Goal: Task Accomplishment & Management: Manage account settings

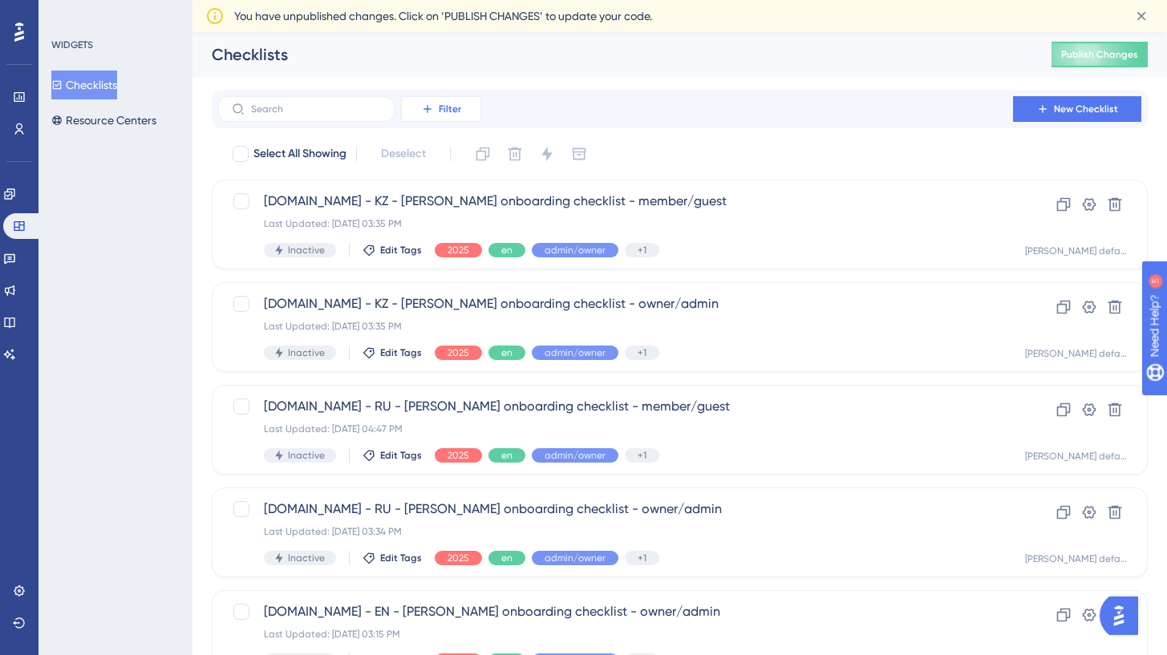
click at [446, 103] on span "Filter" at bounding box center [450, 109] width 22 height 13
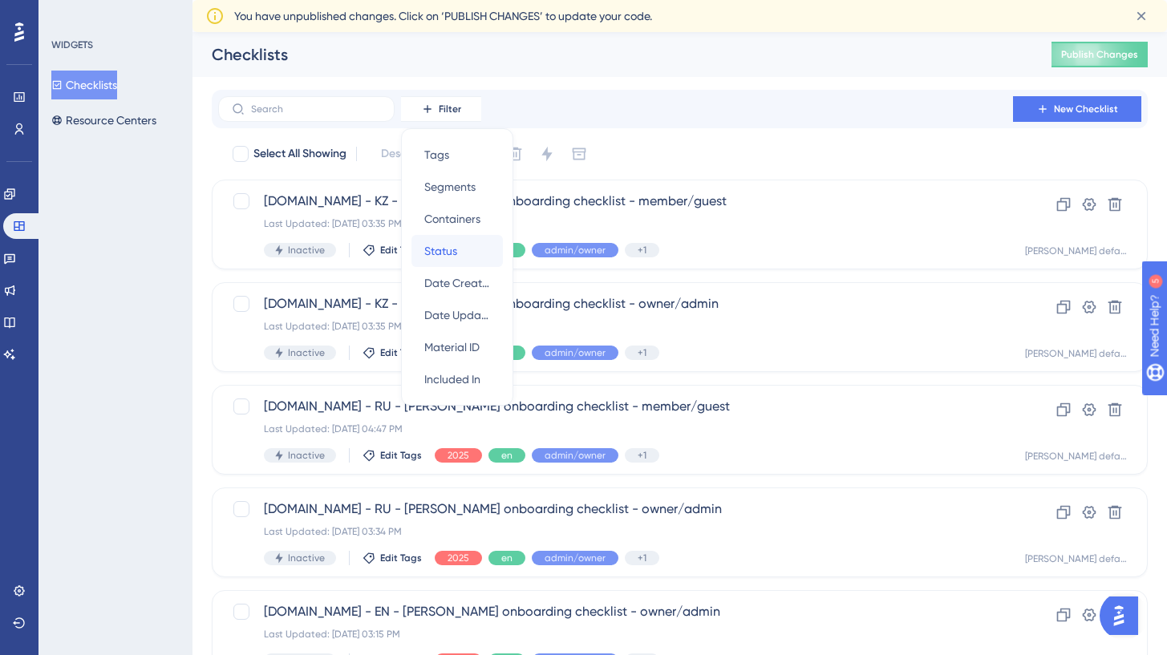
click at [453, 246] on span "Status" at bounding box center [440, 250] width 33 height 19
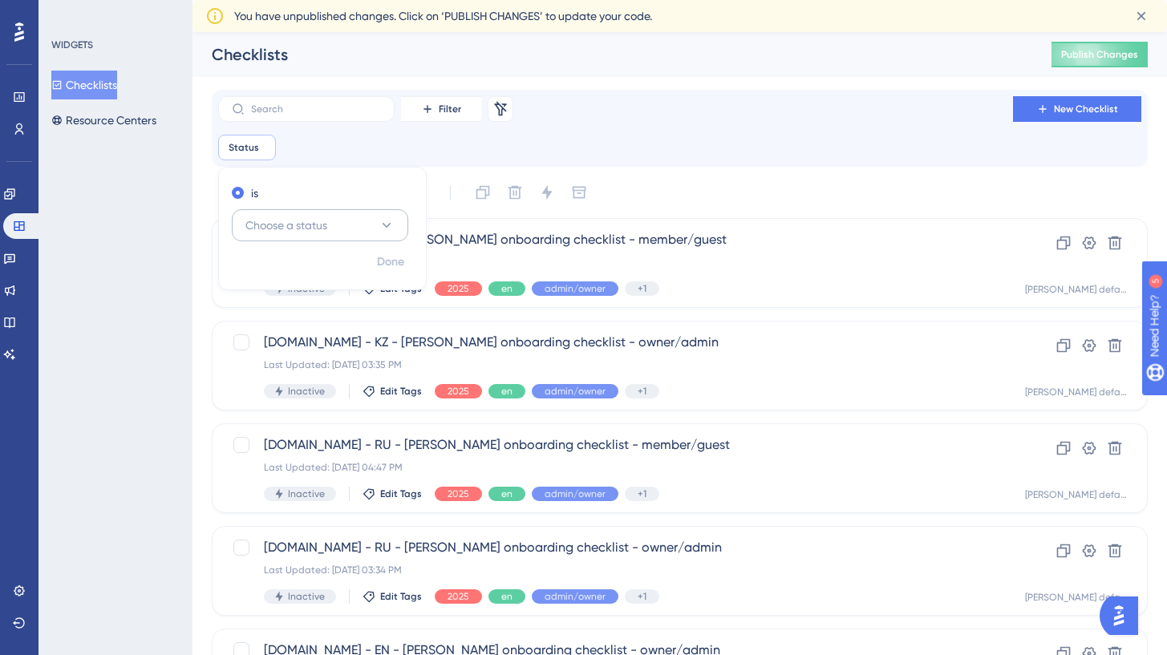
click at [353, 225] on button "Choose a status" at bounding box center [320, 225] width 177 height 32
click at [292, 278] on div "Active Active" at bounding box center [320, 274] width 130 height 32
checkbox input "true"
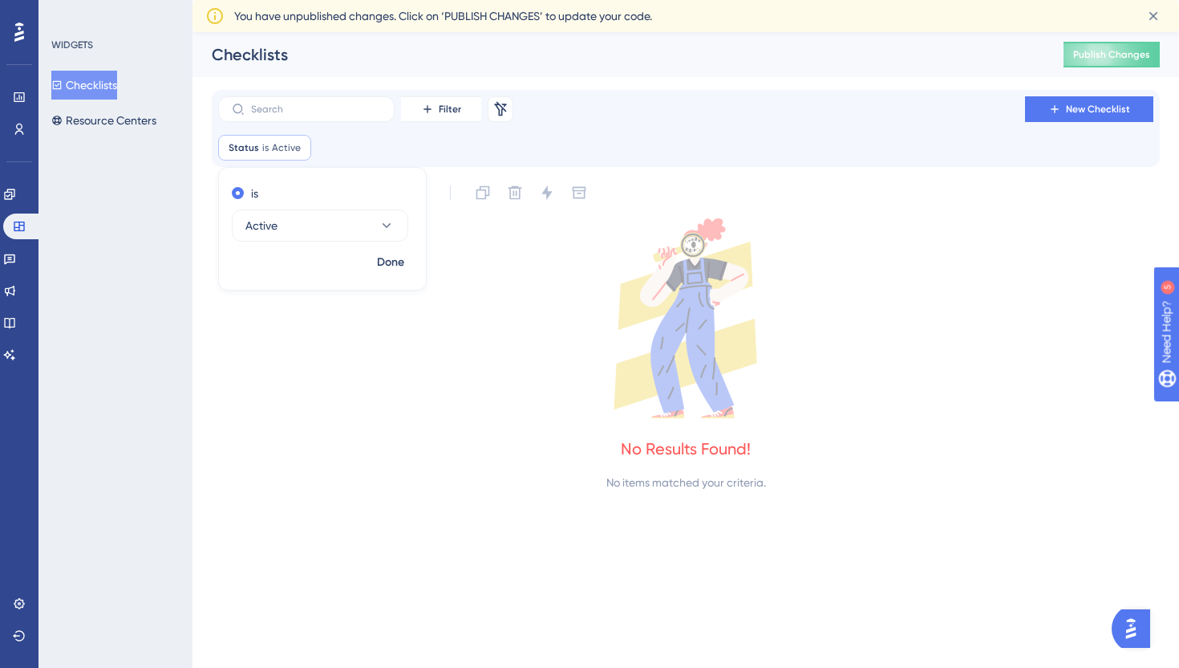
click at [663, 138] on div "Status is Active Active Remove is Active Done" at bounding box center [685, 148] width 935 height 26
click at [609, 120] on div "Filter Remove Filters New Checklist" at bounding box center [685, 109] width 935 height 26
click at [1095, 55] on span "Publish Changes" at bounding box center [1111, 54] width 77 height 13
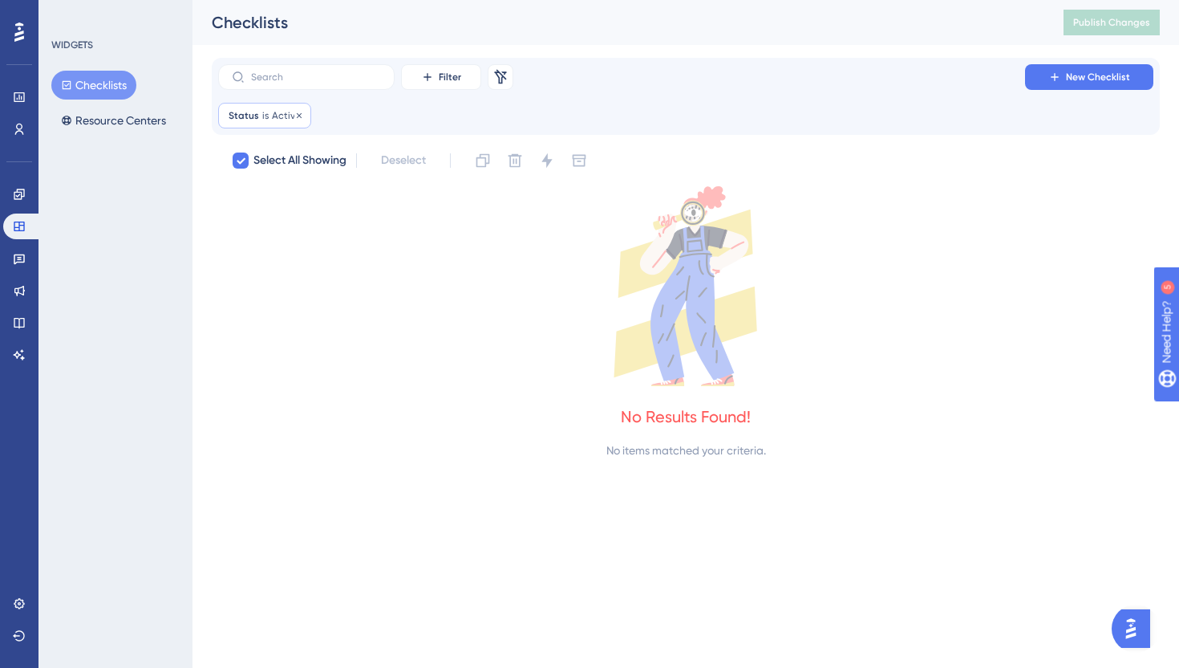
click at [255, 119] on span "Status" at bounding box center [244, 115] width 30 height 13
click at [381, 192] on icon at bounding box center [387, 193] width 16 height 16
click at [303, 266] on div "Inactive Inactive" at bounding box center [320, 274] width 130 height 32
checkbox input "false"
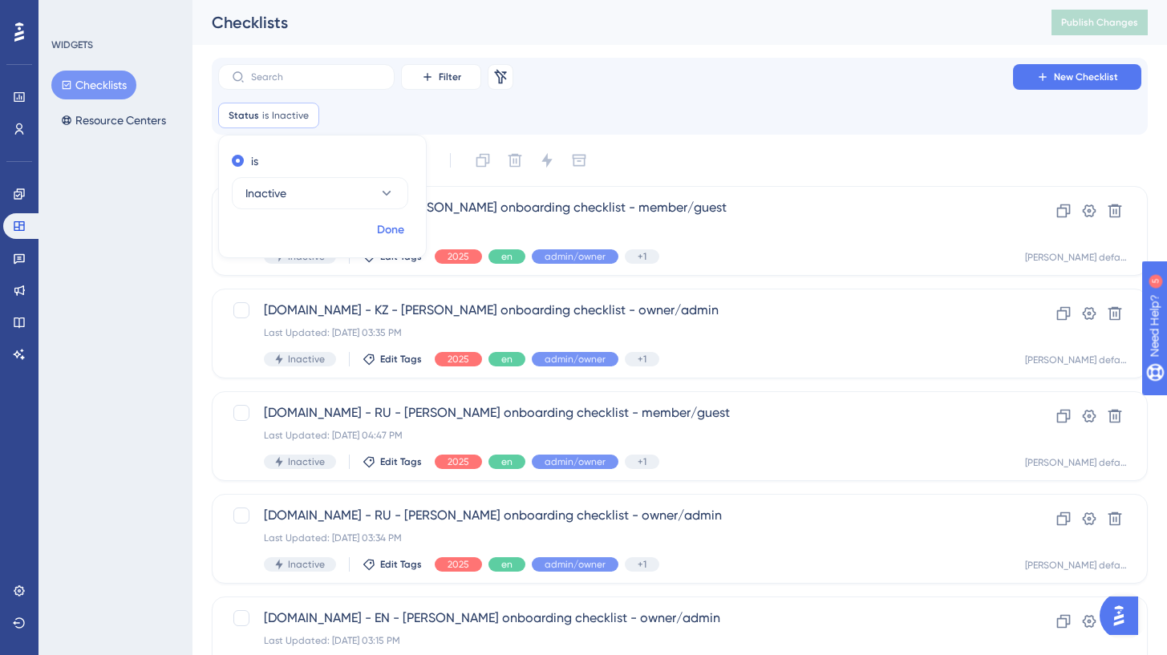
click at [390, 237] on span "Done" at bounding box center [390, 230] width 27 height 19
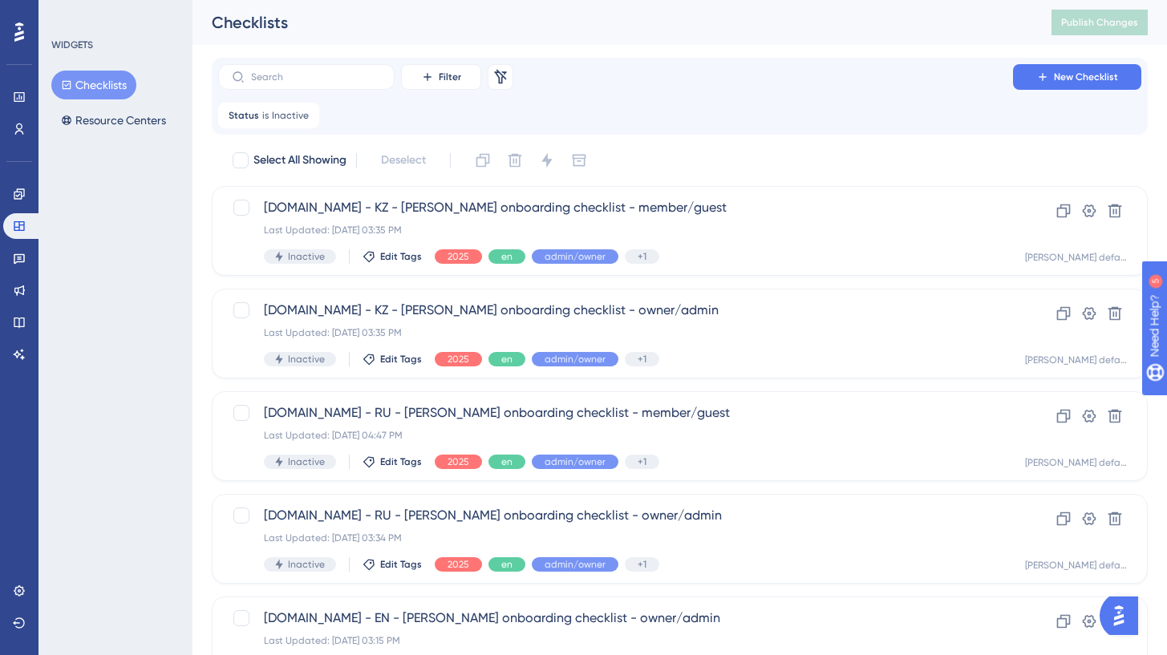
click at [706, 90] on div "Filter Remove Filters New Checklist Status is Inactive Inactive Remove" at bounding box center [679, 96] width 923 height 64
click at [307, 115] on icon at bounding box center [307, 116] width 10 height 10
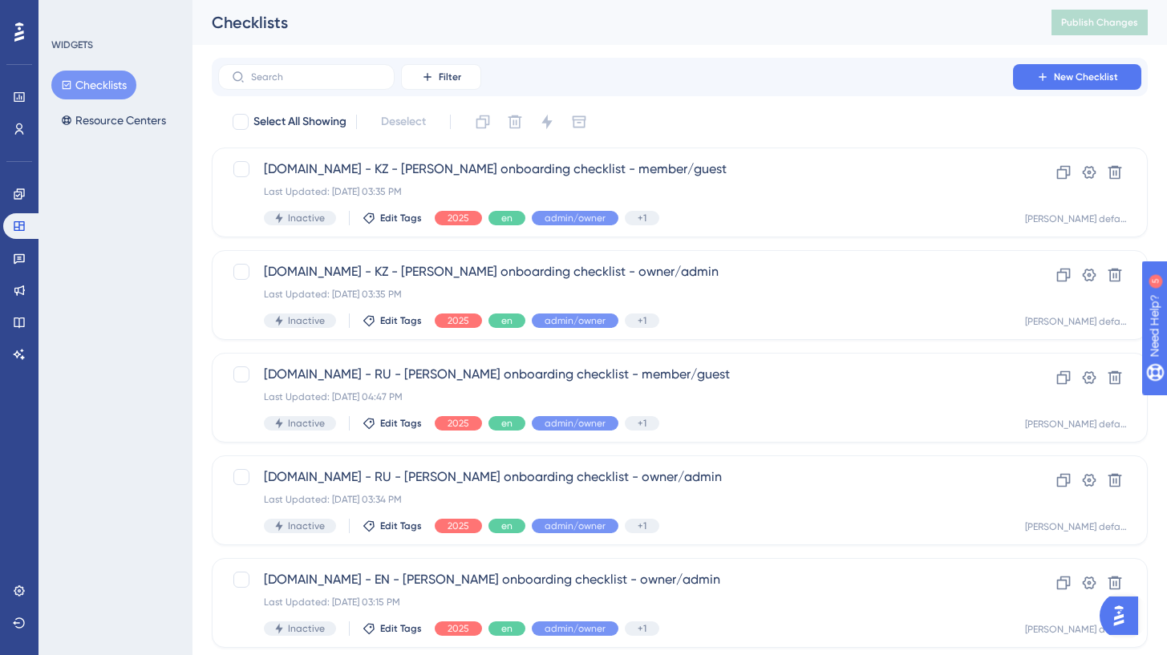
click at [928, 109] on div "Select All Showing Deselect" at bounding box center [689, 122] width 917 height 26
click at [21, 261] on icon at bounding box center [19, 259] width 11 height 10
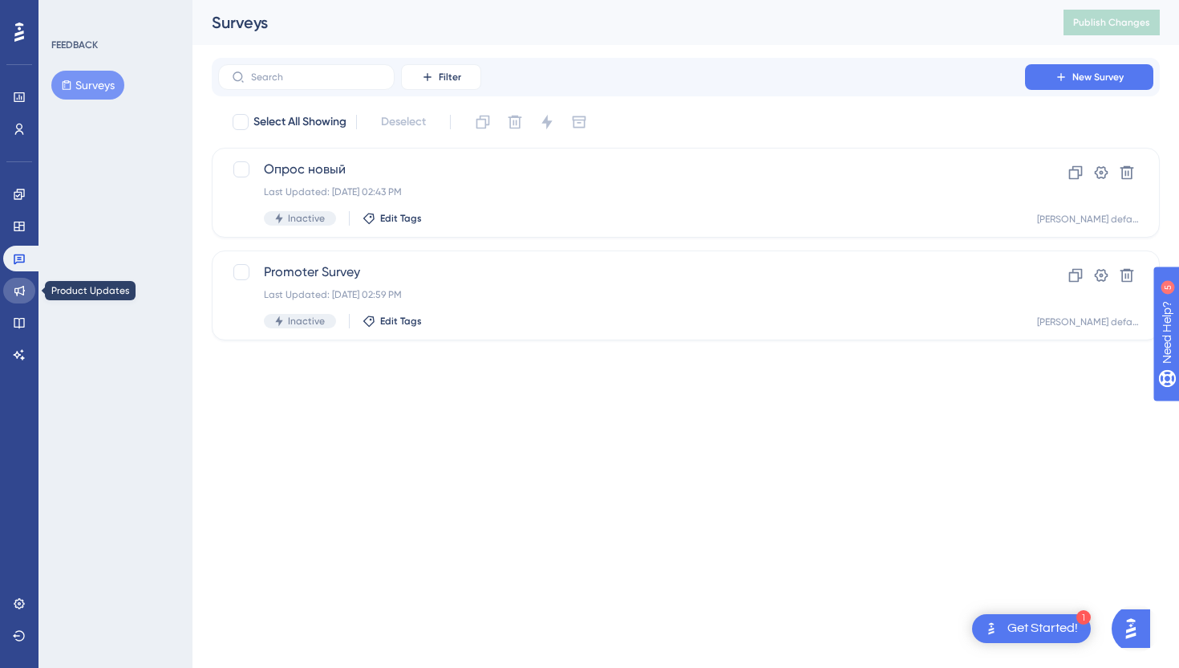
click at [20, 282] on link at bounding box center [19, 291] width 32 height 26
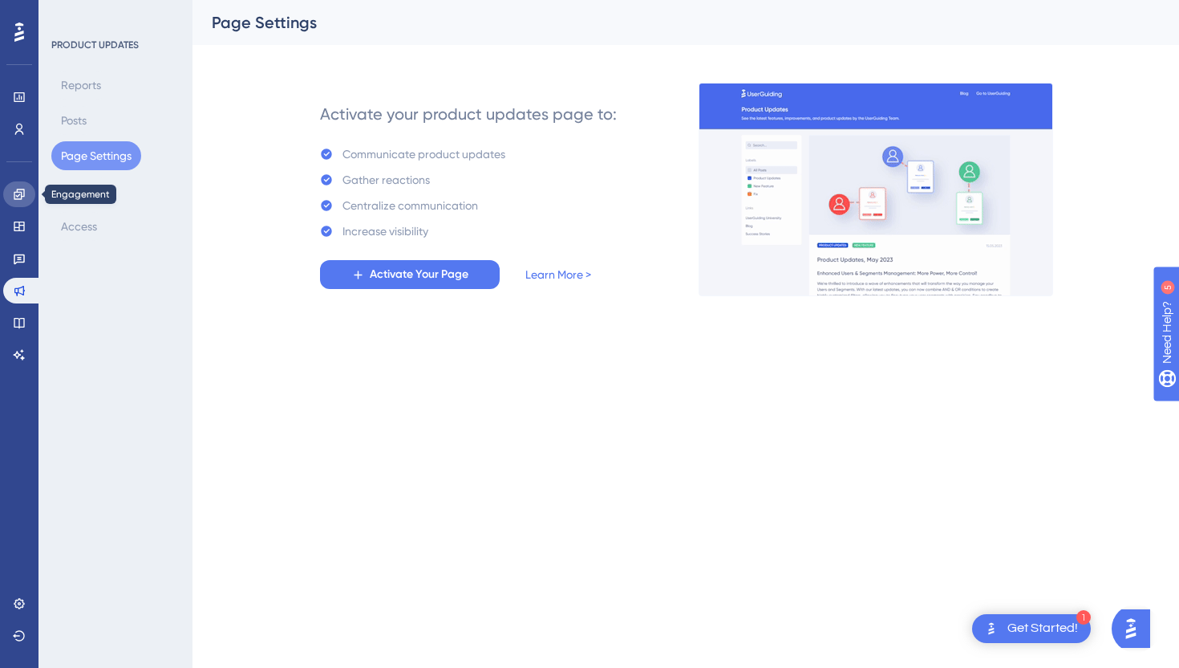
click at [21, 199] on icon at bounding box center [19, 194] width 10 height 10
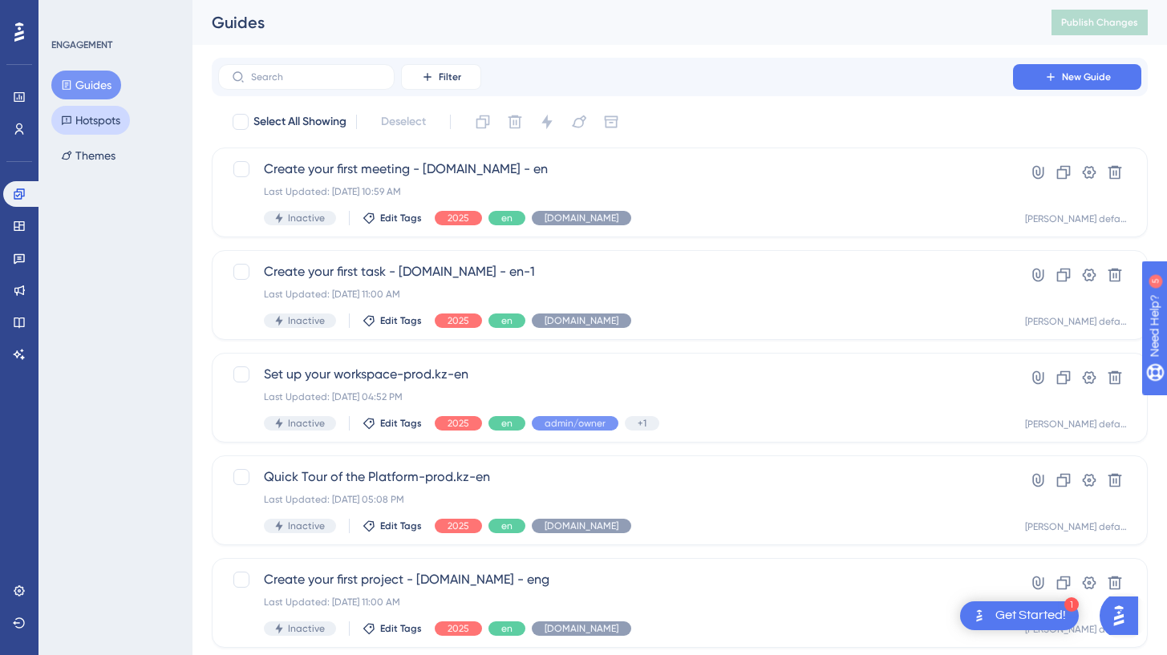
click at [90, 113] on button "Hotspots" at bounding box center [90, 120] width 79 height 29
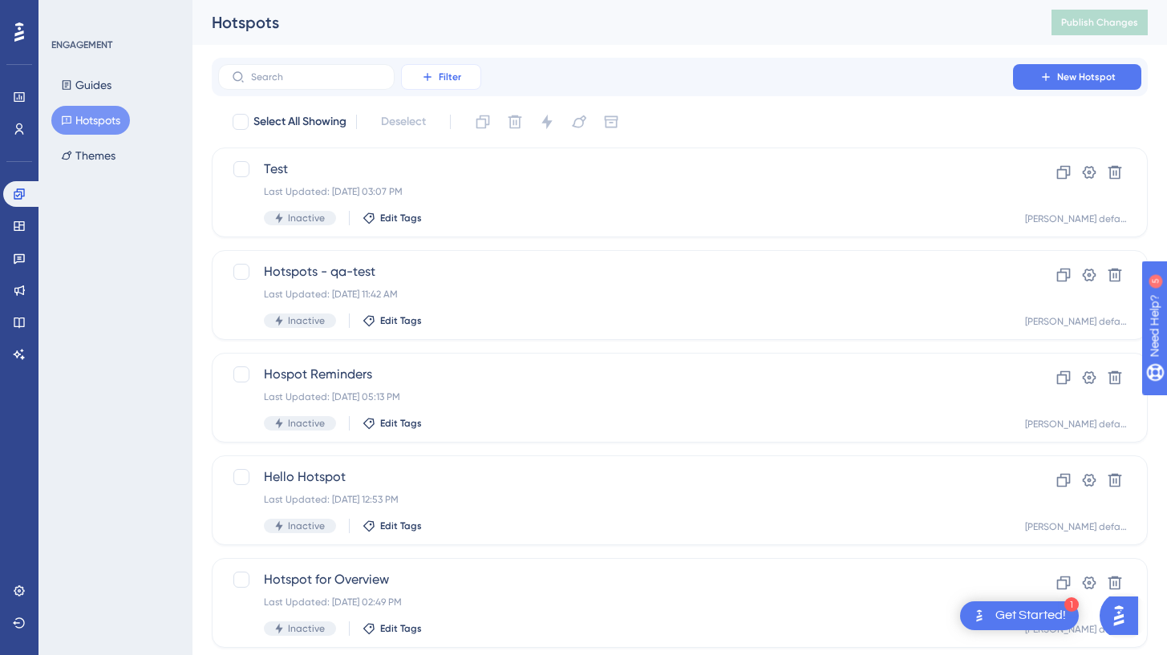
click at [449, 80] on span "Filter" at bounding box center [450, 77] width 22 height 13
click at [477, 220] on div "Status Status" at bounding box center [457, 219] width 66 height 32
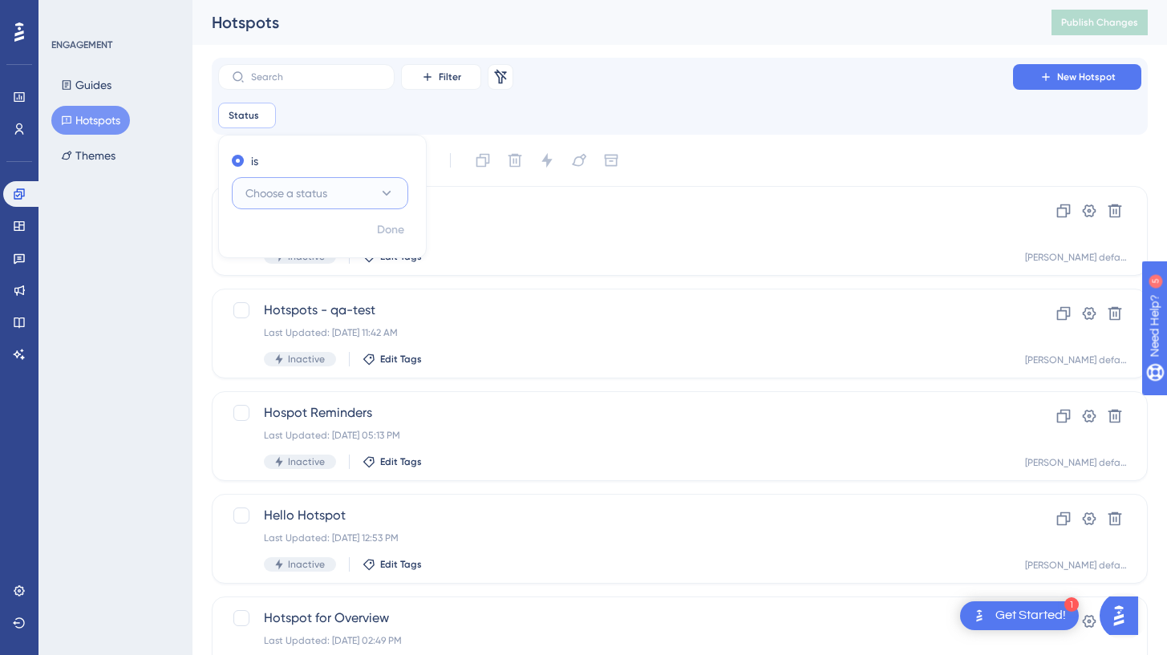
click at [342, 193] on button "Choose a status" at bounding box center [320, 193] width 177 height 32
click at [288, 241] on div "Active Active" at bounding box center [320, 242] width 130 height 32
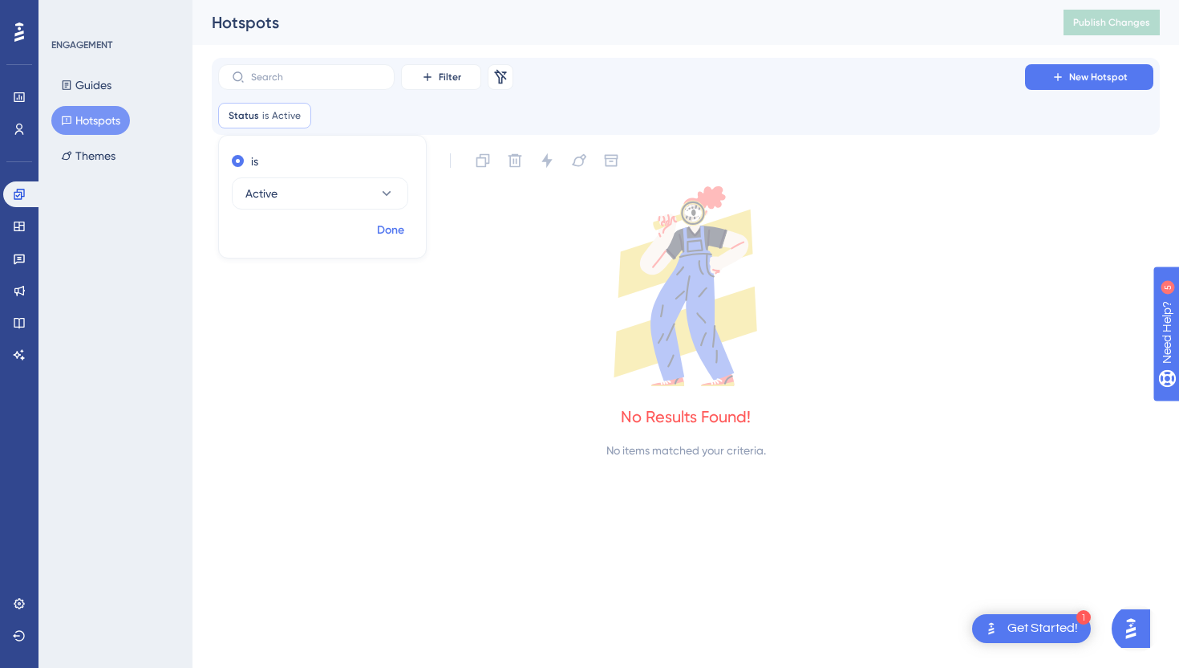
click at [405, 227] on button "Done" at bounding box center [390, 230] width 45 height 29
click at [405, 227] on icon at bounding box center [686, 286] width 948 height 200
click at [300, 115] on icon at bounding box center [299, 116] width 10 height 10
checkbox input "false"
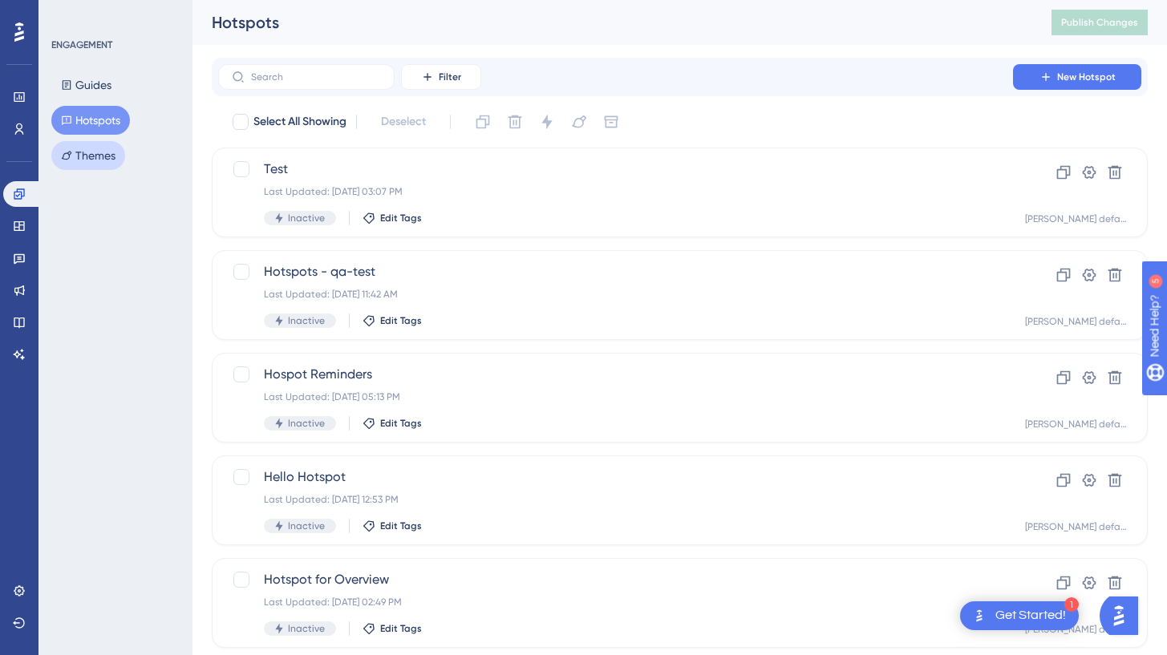
click at [77, 153] on button "Themes" at bounding box center [88, 155] width 74 height 29
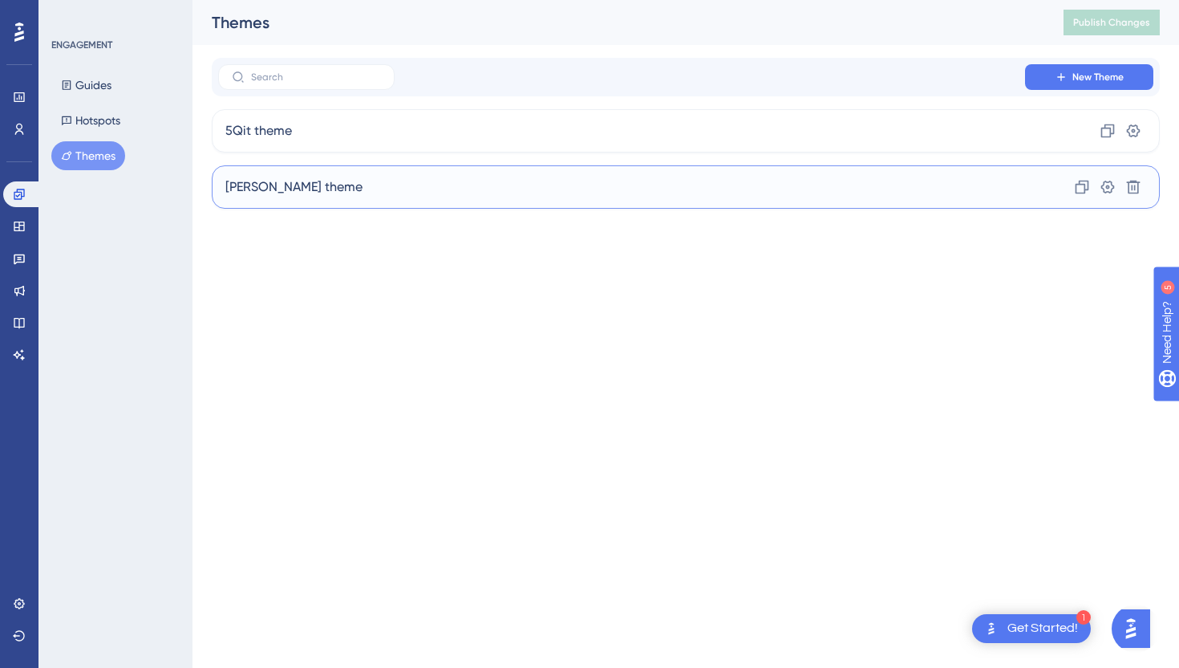
click at [409, 197] on div "[PERSON_NAME] theme Clone Settings Delete" at bounding box center [686, 186] width 948 height 43
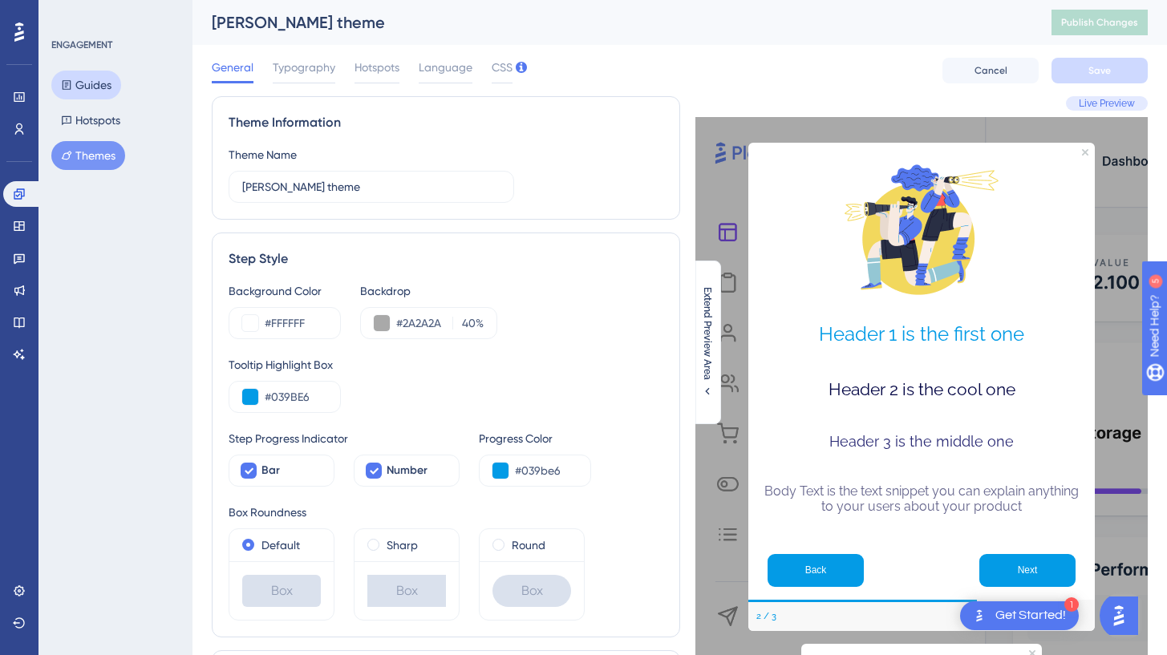
click at [104, 79] on button "Guides" at bounding box center [86, 85] width 70 height 29
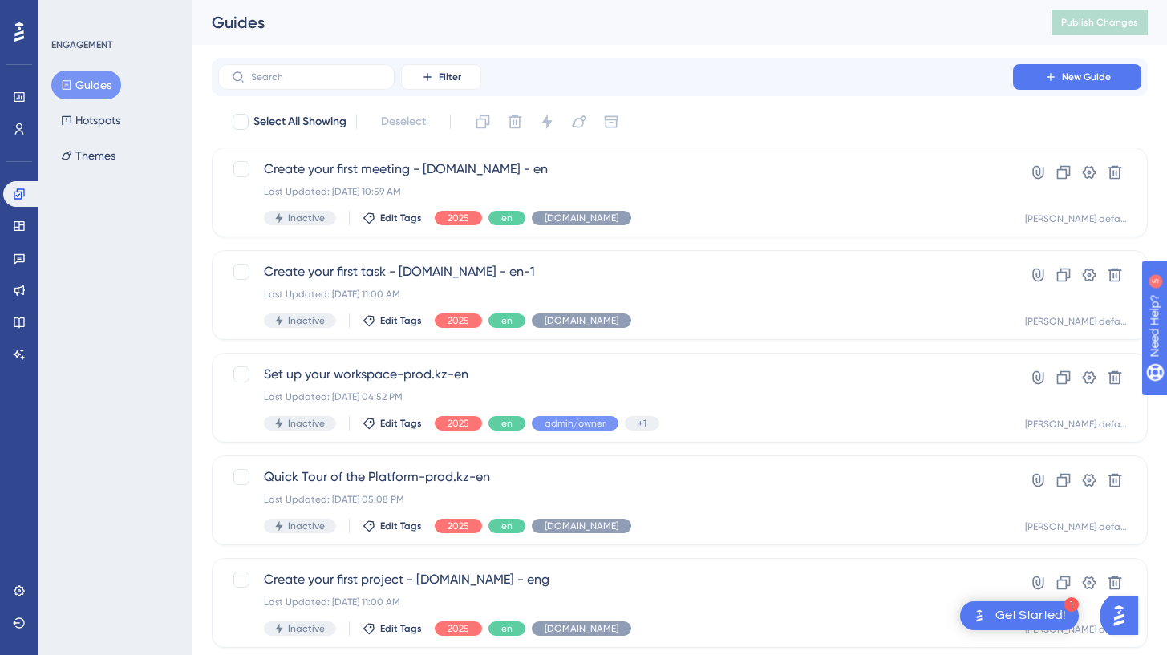
click at [693, 67] on div "Filter New Guide" at bounding box center [679, 77] width 923 height 26
click at [838, 44] on div "Guides Publish Changes" at bounding box center [680, 22] width 975 height 45
click at [86, 46] on div "ENGAGEMENT" at bounding box center [81, 45] width 61 height 13
click at [16, 126] on icon at bounding box center [19, 129] width 9 height 11
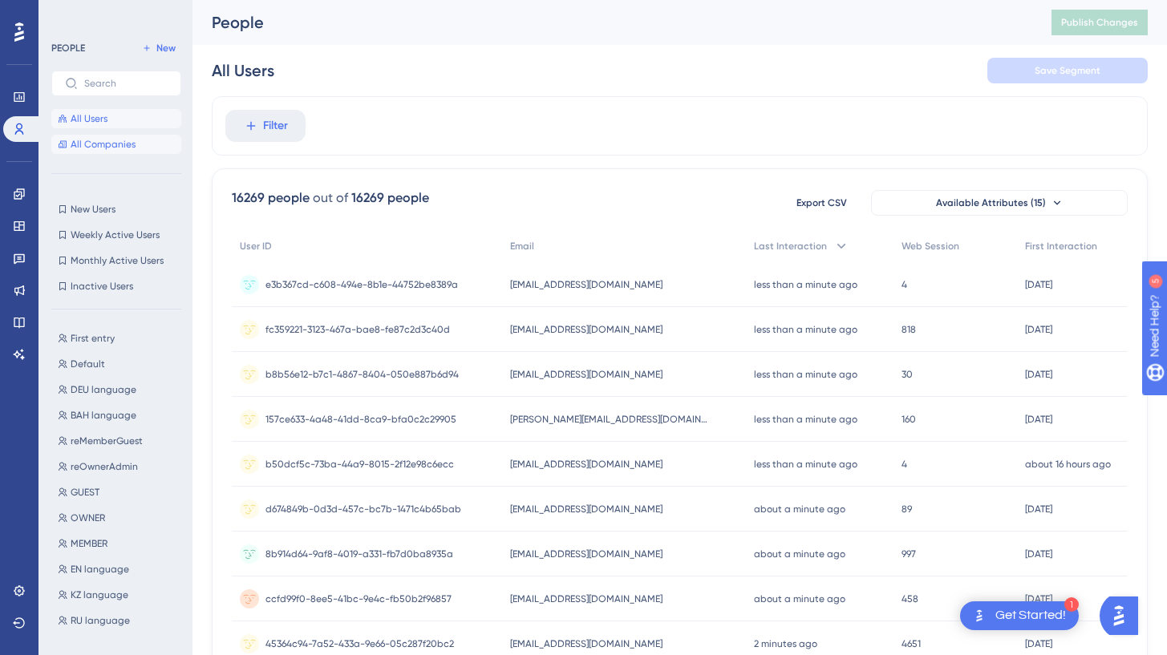
click at [137, 144] on button "All Companies" at bounding box center [116, 144] width 130 height 19
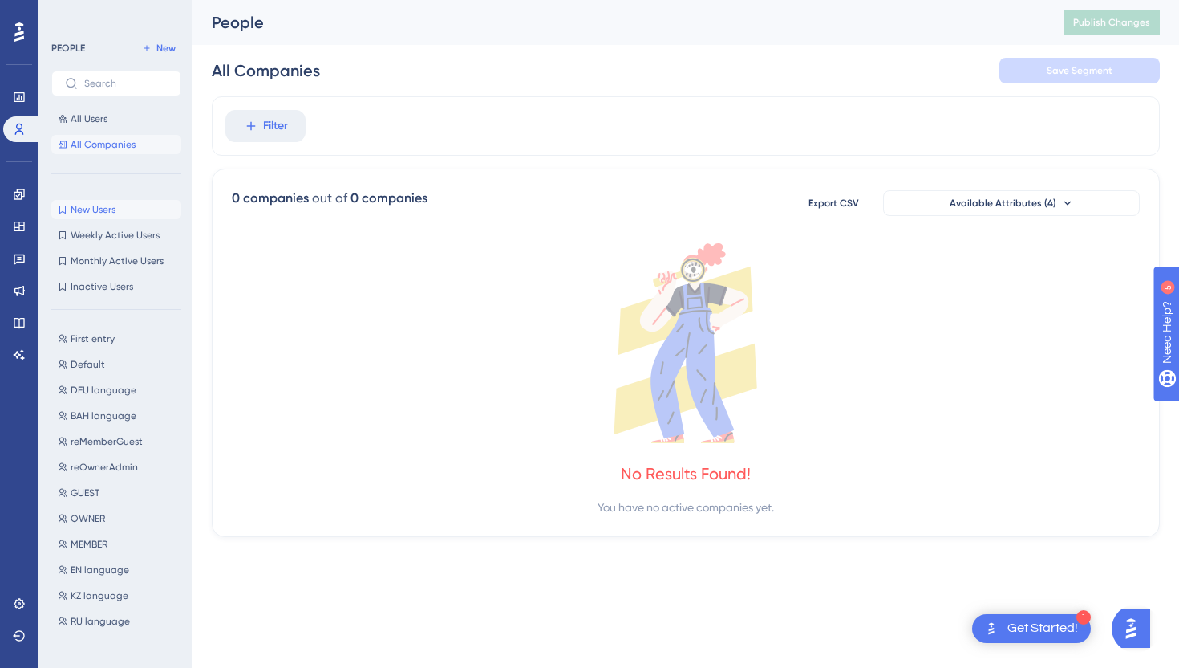
click at [131, 212] on button "New Users New Users" at bounding box center [116, 209] width 130 height 19
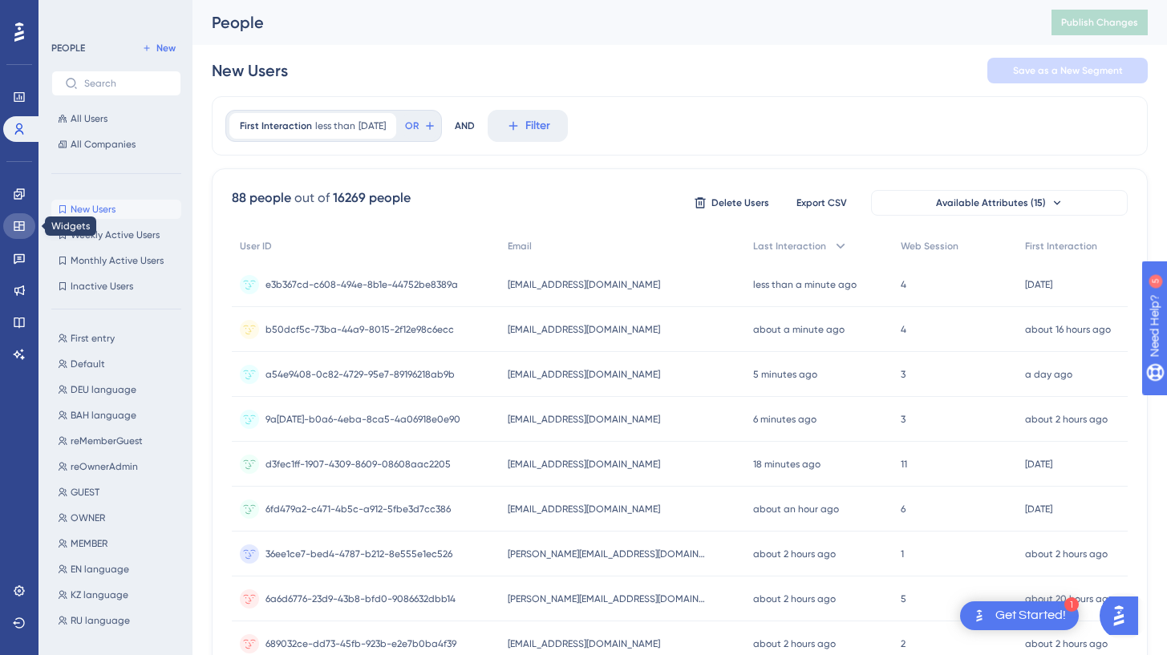
click at [18, 228] on icon at bounding box center [19, 226] width 13 height 13
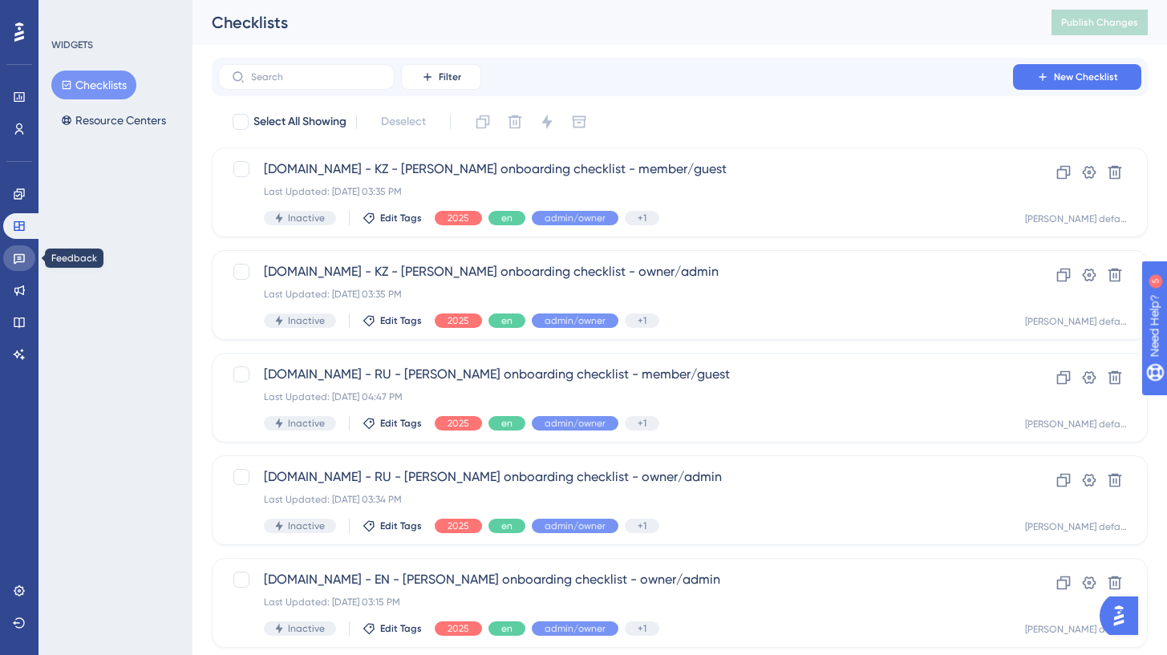
click at [17, 260] on icon at bounding box center [19, 258] width 13 height 13
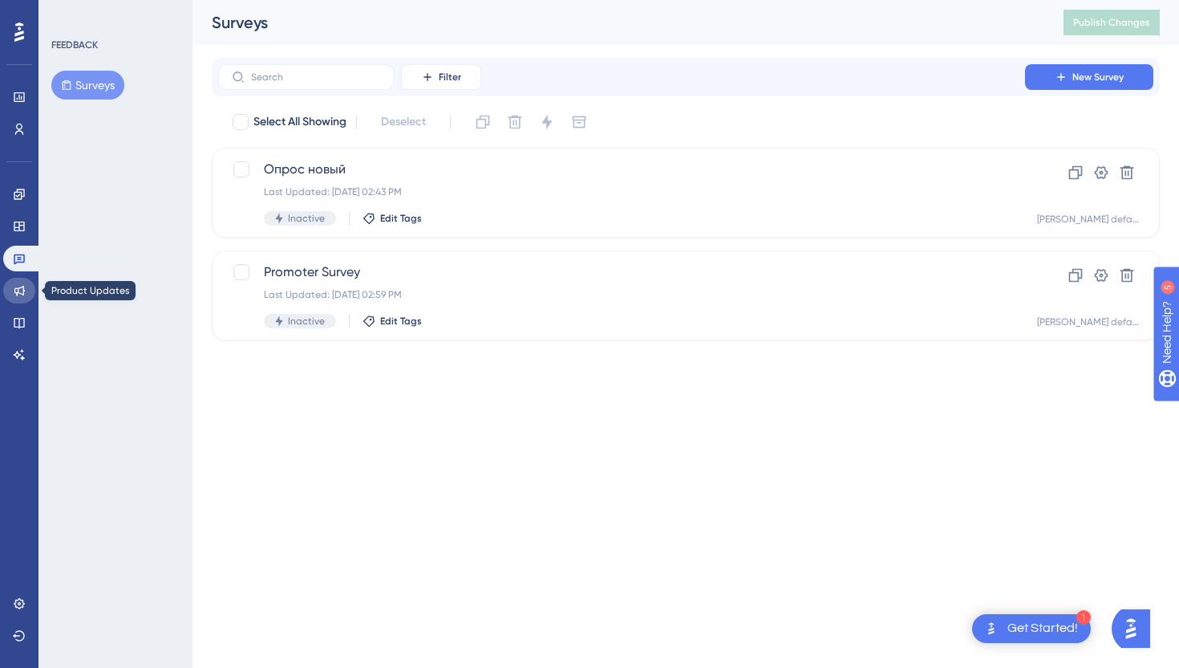
click at [10, 290] on link at bounding box center [19, 291] width 32 height 26
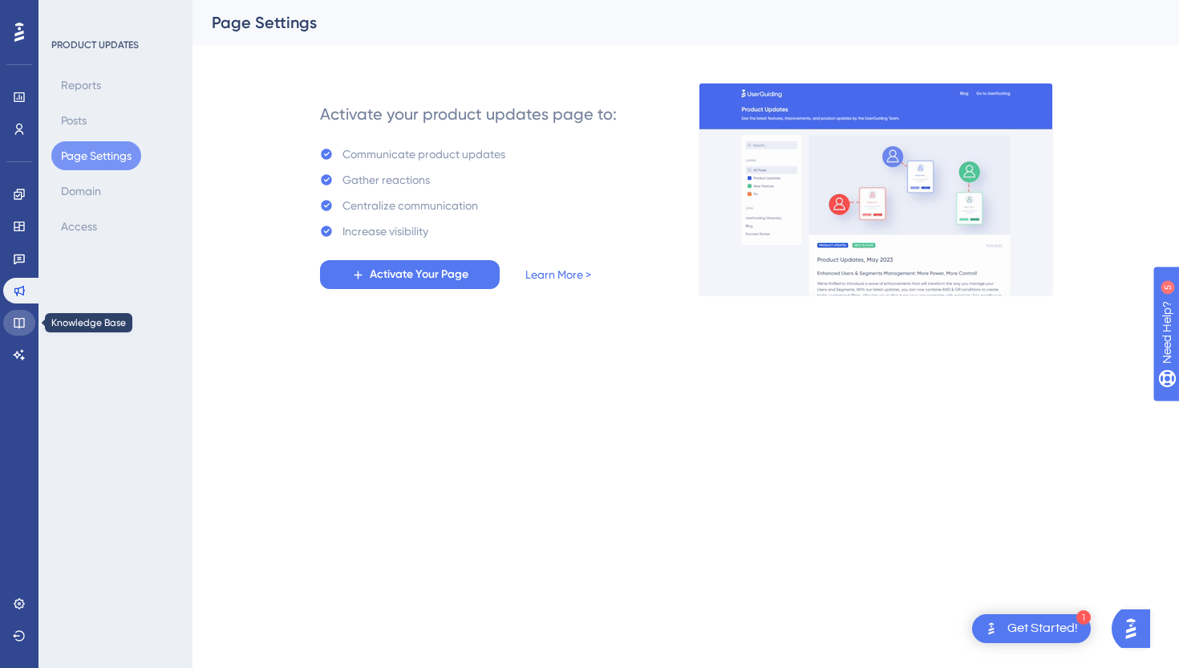
click at [26, 316] on link at bounding box center [19, 323] width 32 height 26
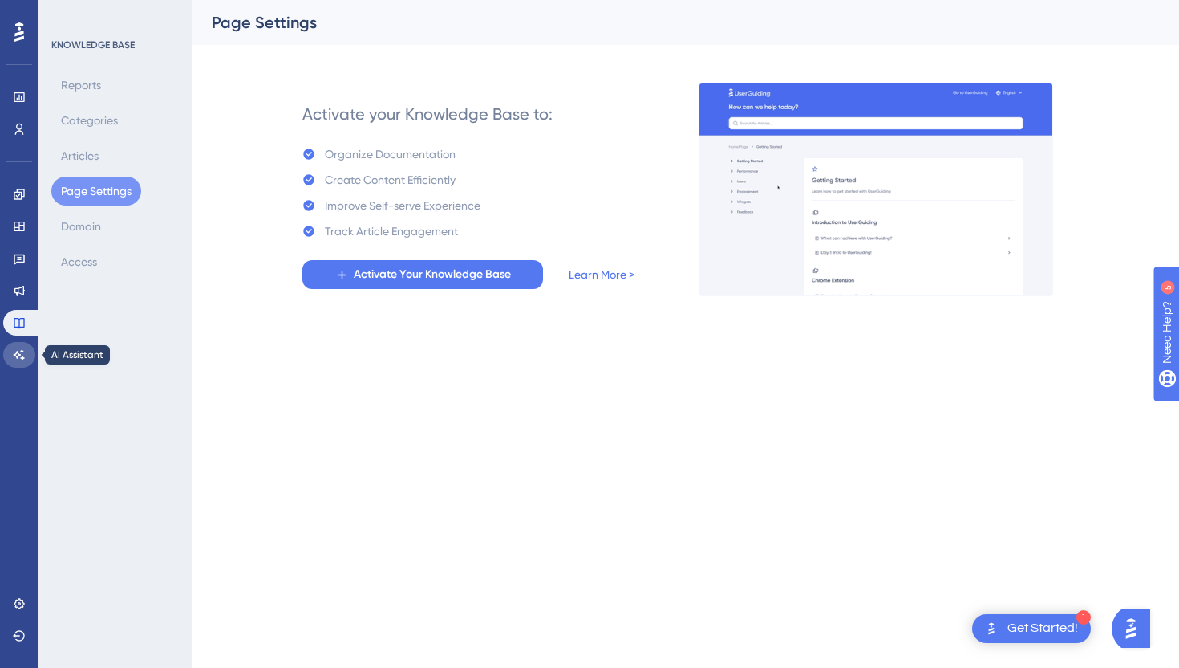
click at [24, 347] on link at bounding box center [19, 355] width 32 height 26
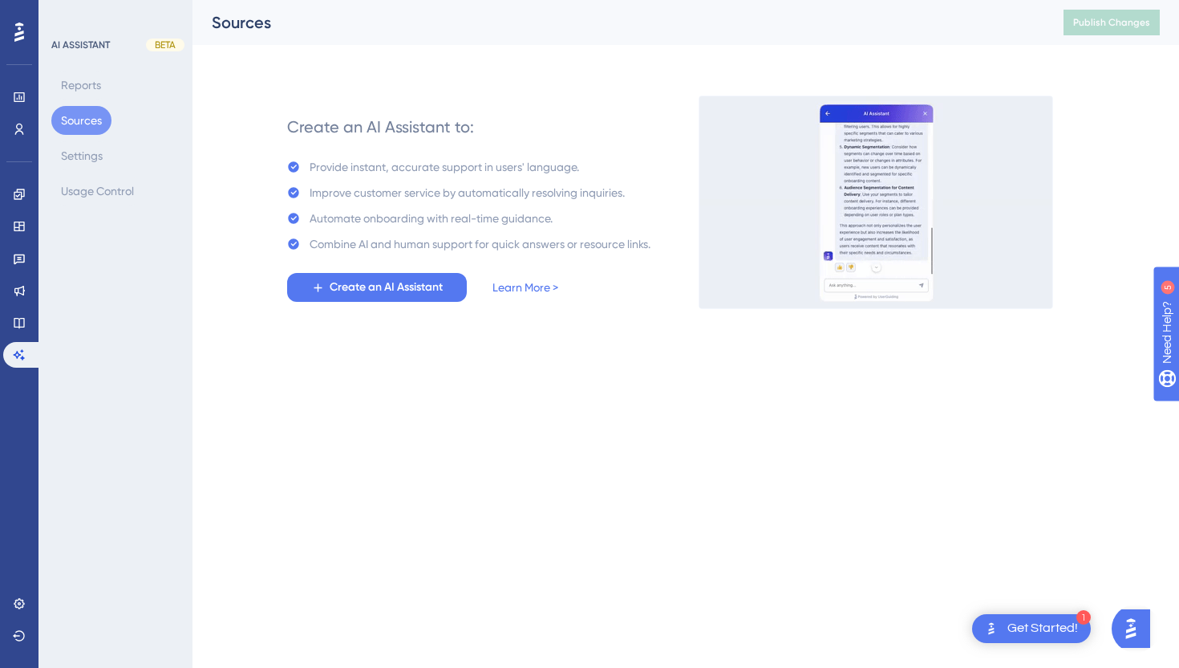
click at [119, 448] on div "AI ASSISTANT BETA Reports Sources Settings Usage Control" at bounding box center [116, 334] width 154 height 668
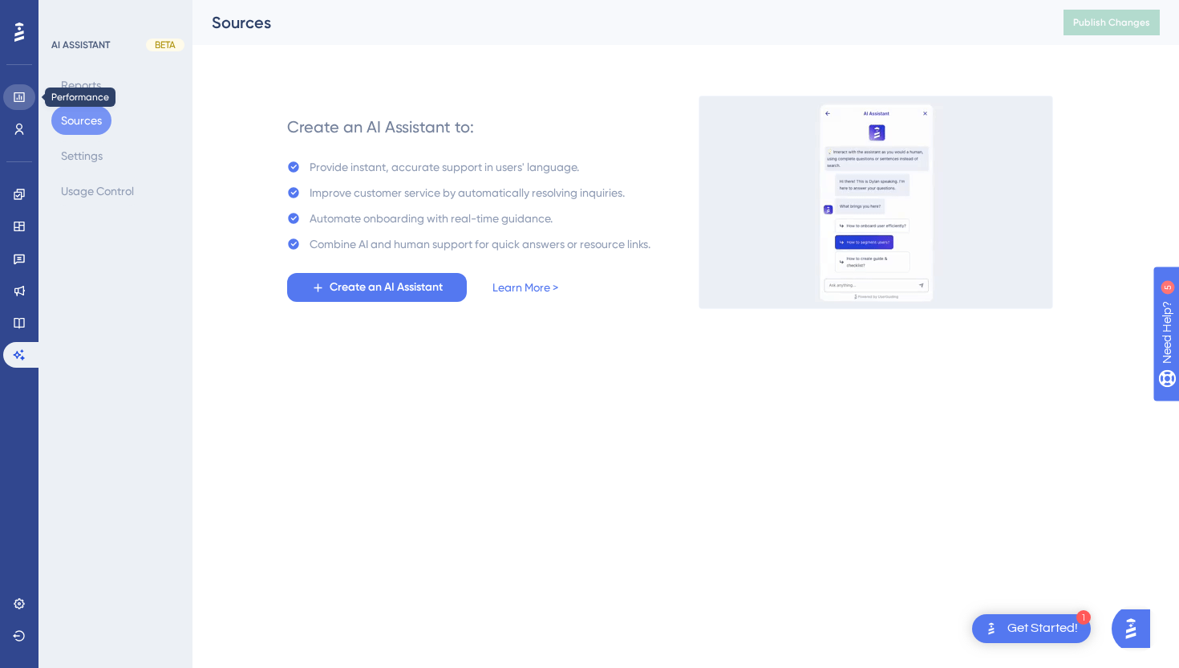
click at [22, 99] on icon at bounding box center [19, 97] width 13 height 13
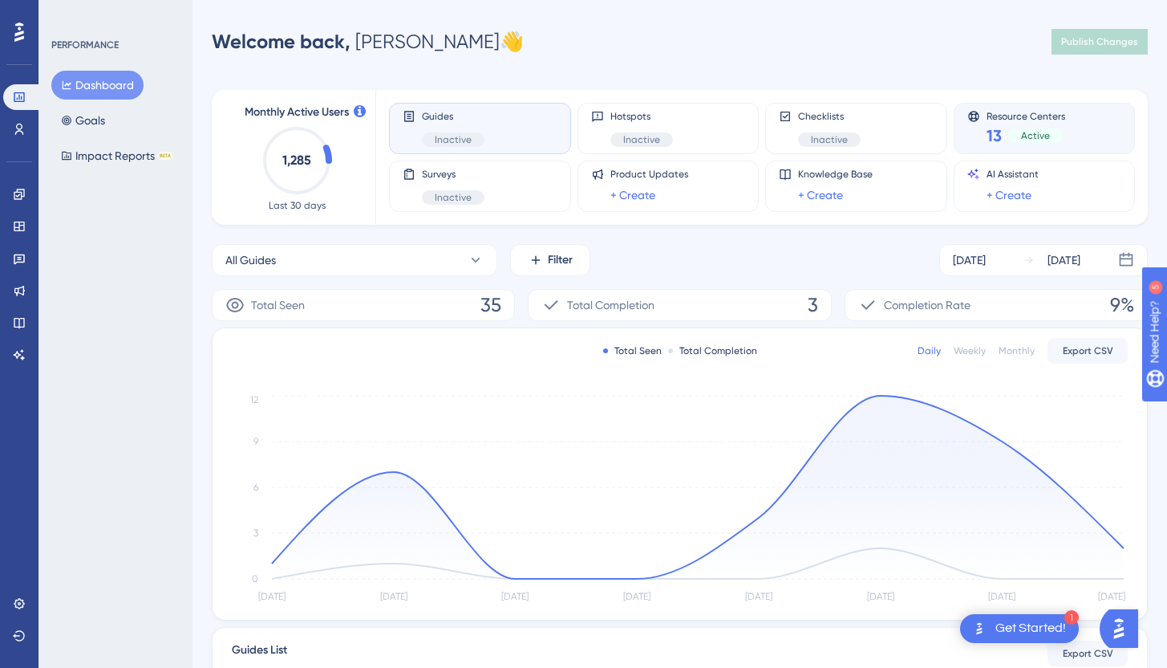
click at [1053, 122] on div "Resource Centers 13 Active" at bounding box center [1026, 128] width 79 height 37
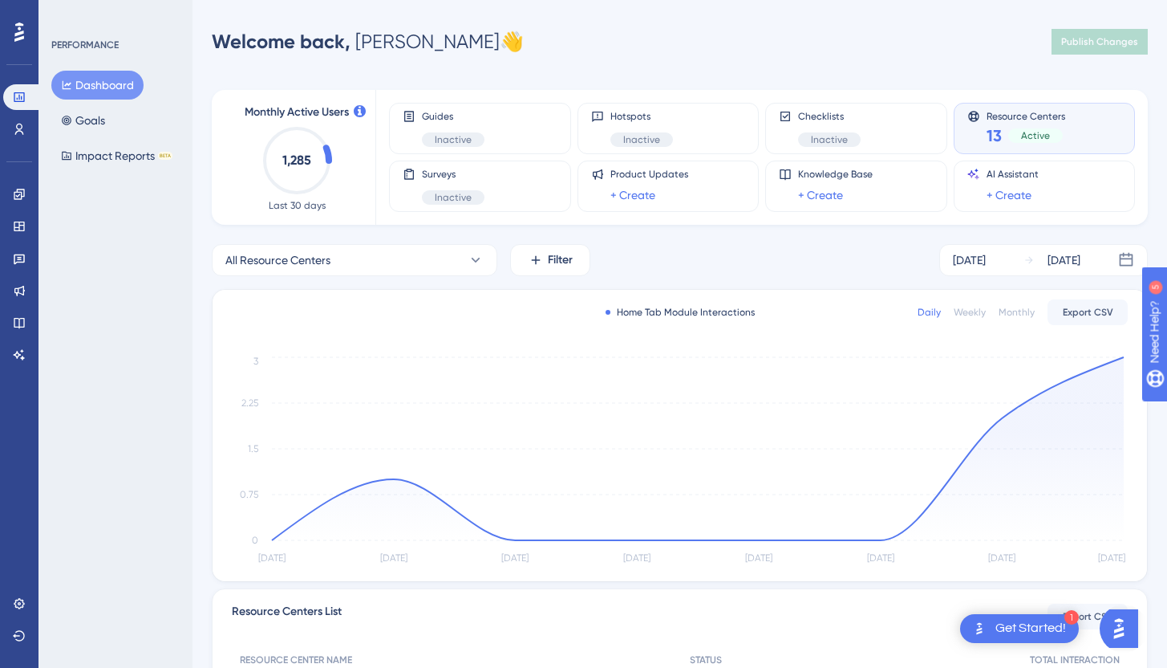
click at [1053, 122] on div "Resource Centers 13 Active" at bounding box center [1026, 128] width 79 height 37
click at [1035, 138] on span "Active" at bounding box center [1035, 135] width 29 height 13
click at [1012, 136] on div "Active" at bounding box center [1036, 135] width 55 height 14
click at [975, 114] on icon at bounding box center [973, 116] width 10 height 10
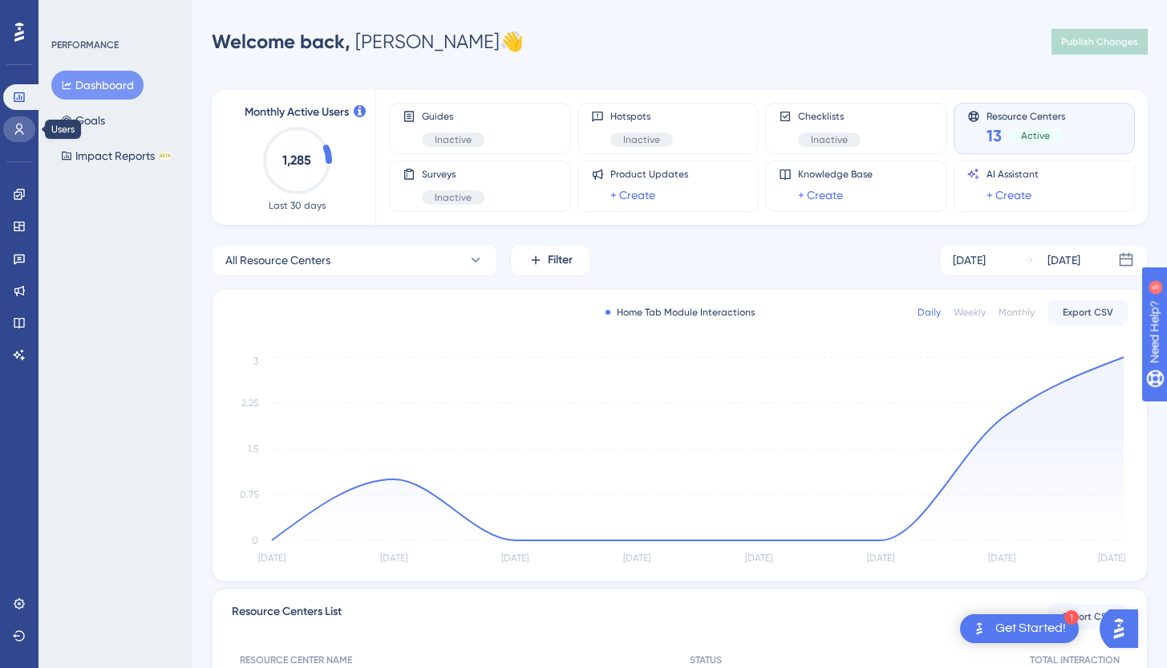
click at [21, 130] on icon at bounding box center [19, 129] width 13 height 13
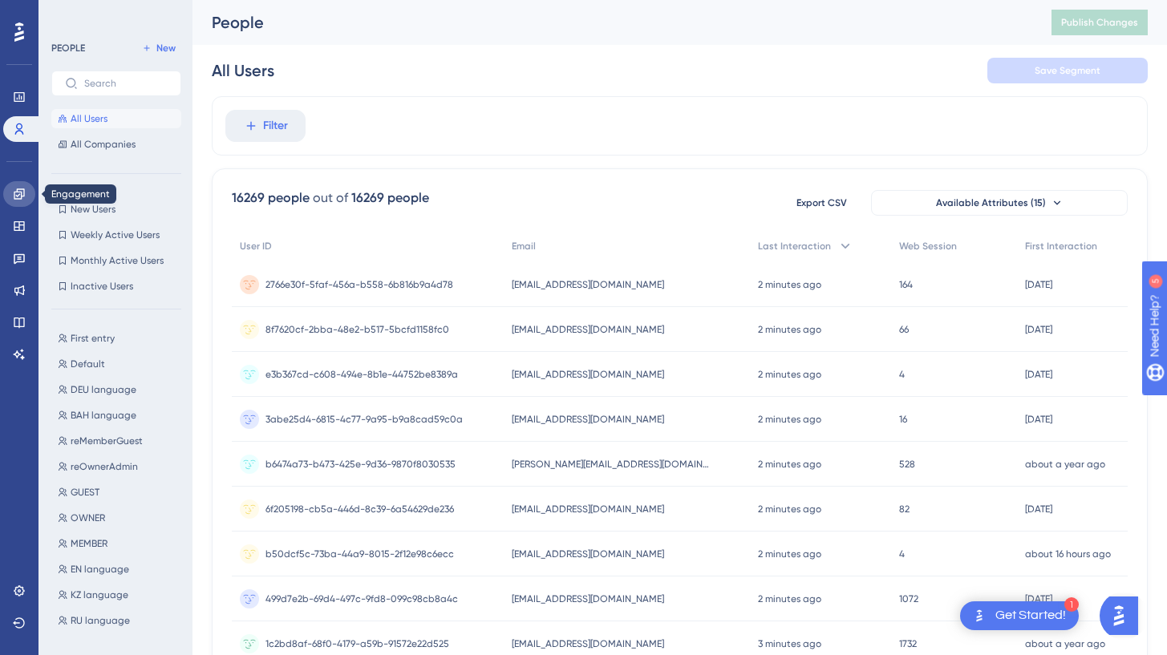
click at [17, 201] on link at bounding box center [19, 194] width 32 height 26
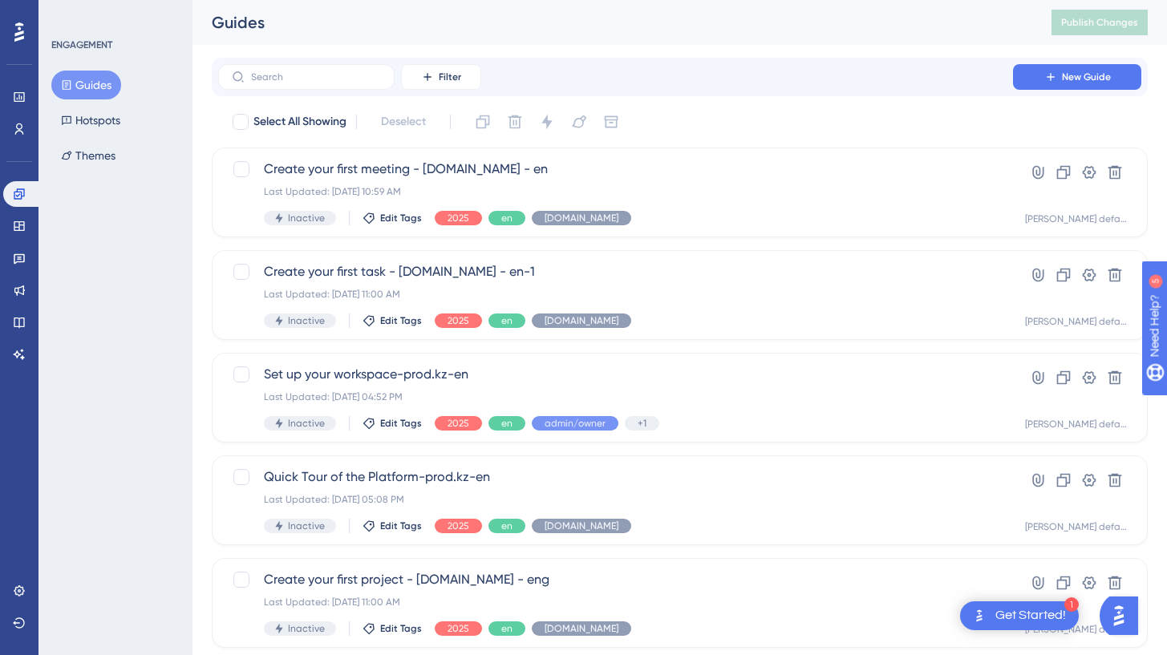
click at [86, 83] on button "Guides" at bounding box center [86, 85] width 70 height 29
click at [6, 93] on link at bounding box center [19, 97] width 32 height 26
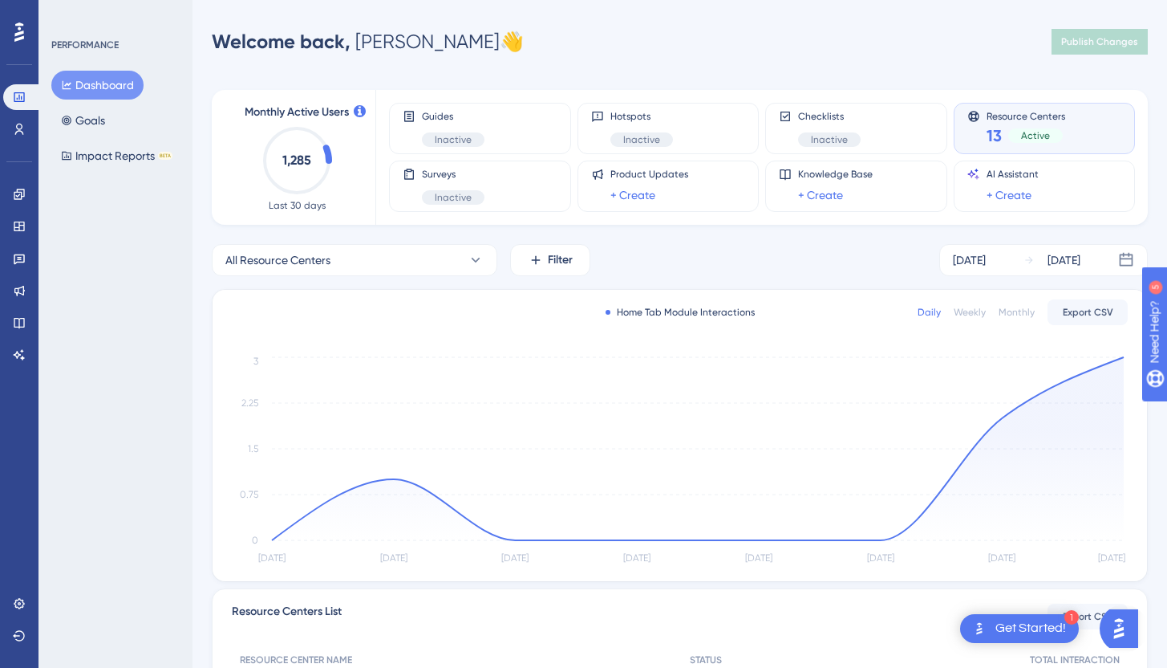
click at [1041, 132] on span "Active" at bounding box center [1035, 135] width 29 height 13
click at [980, 116] on div "Resource Centers 13 Active" at bounding box center [1045, 128] width 155 height 37
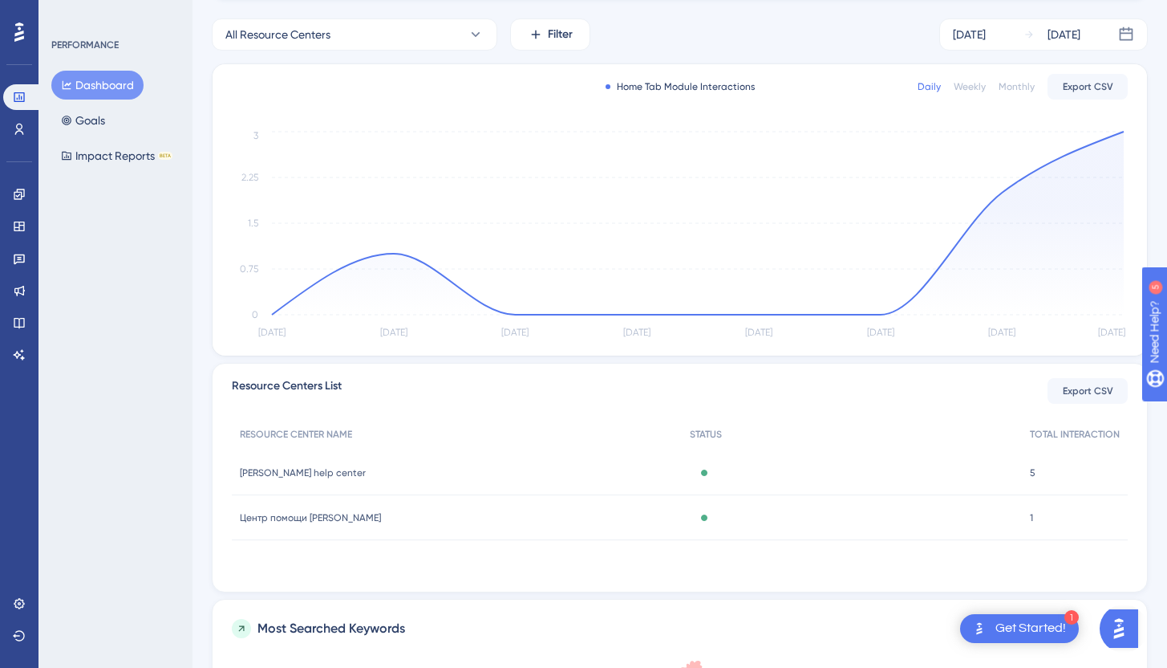
scroll to position [242, 0]
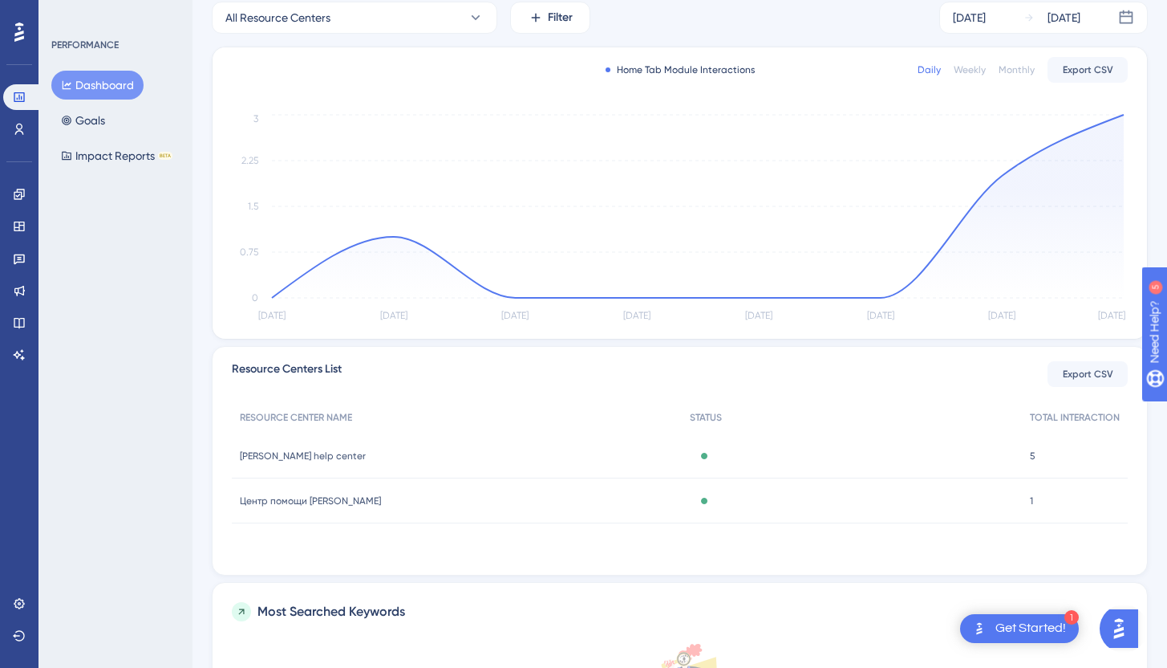
click at [318, 502] on span "Центр помощи [PERSON_NAME]" at bounding box center [310, 500] width 141 height 13
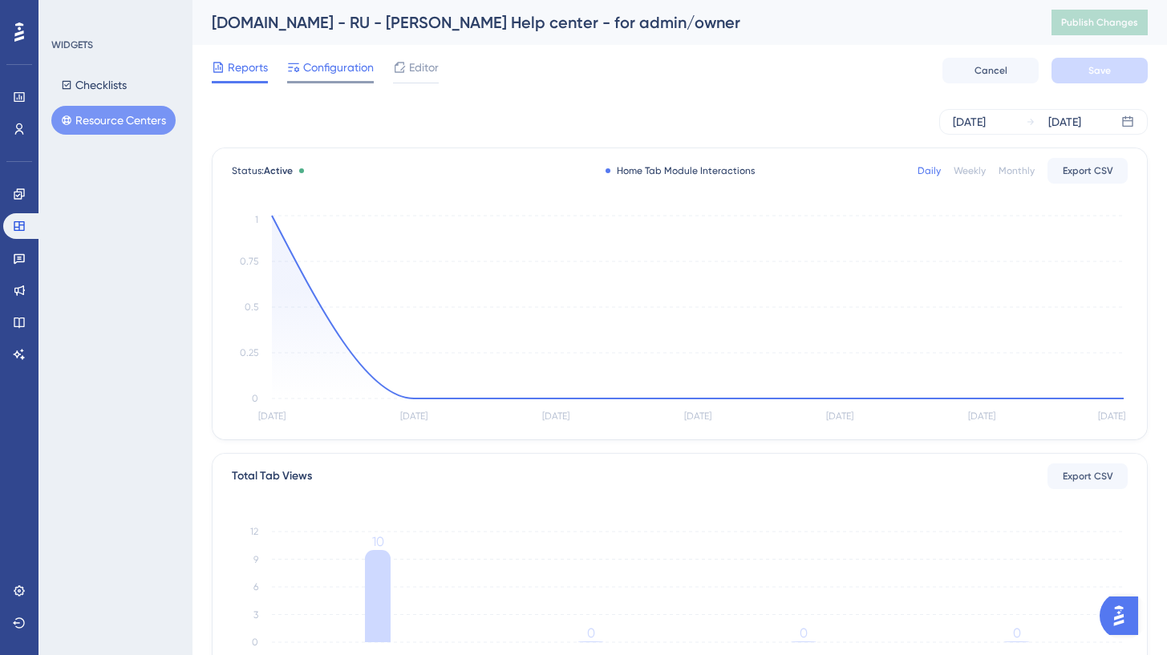
click at [337, 74] on span "Configuration" at bounding box center [338, 67] width 71 height 19
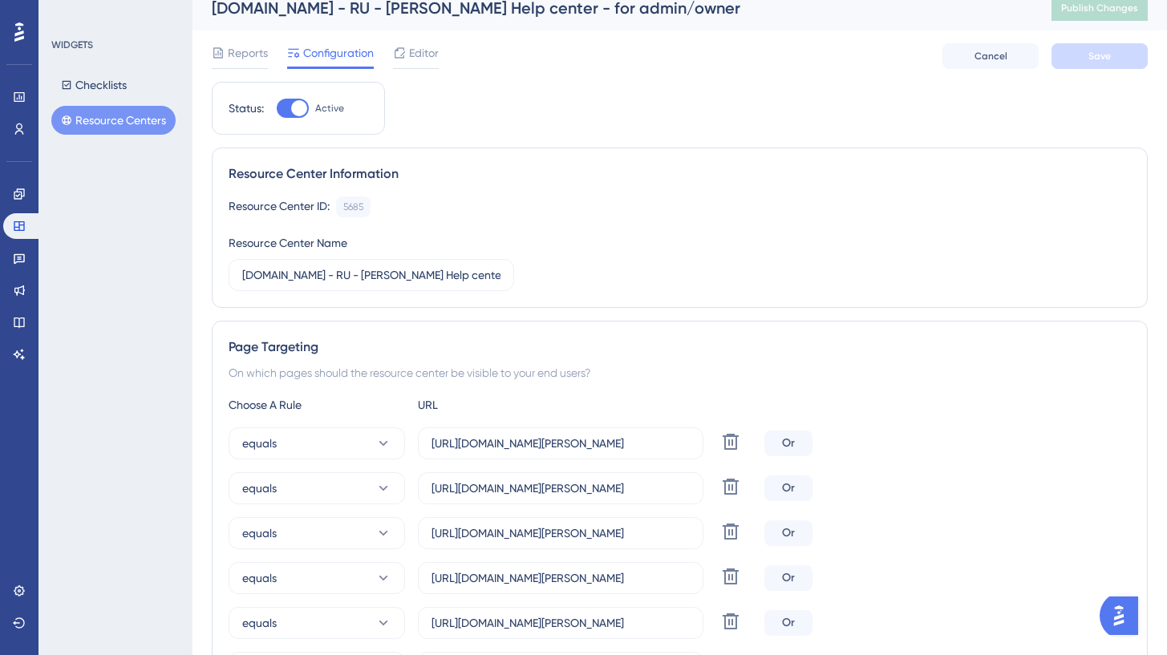
scroll to position [16, 0]
click at [296, 108] on div at bounding box center [299, 107] width 16 height 16
click at [277, 108] on input "Active" at bounding box center [276, 107] width 1 height 1
checkbox input "false"
click at [1118, 60] on button "Save" at bounding box center [1100, 55] width 96 height 26
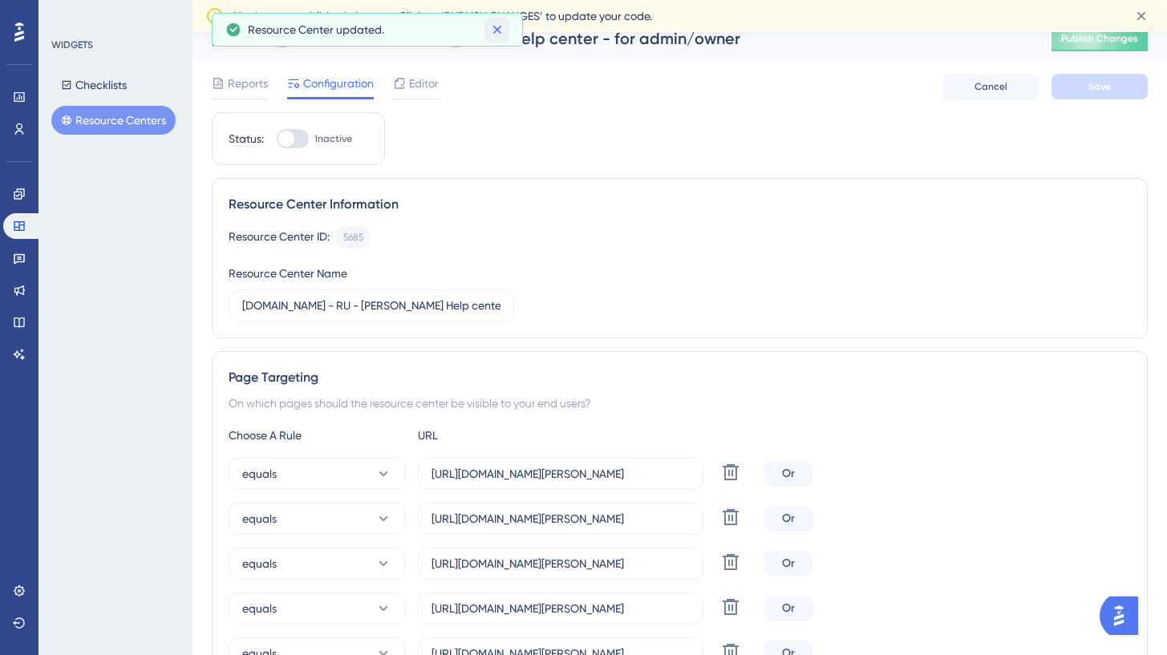
click at [501, 33] on icon at bounding box center [497, 30] width 9 height 9
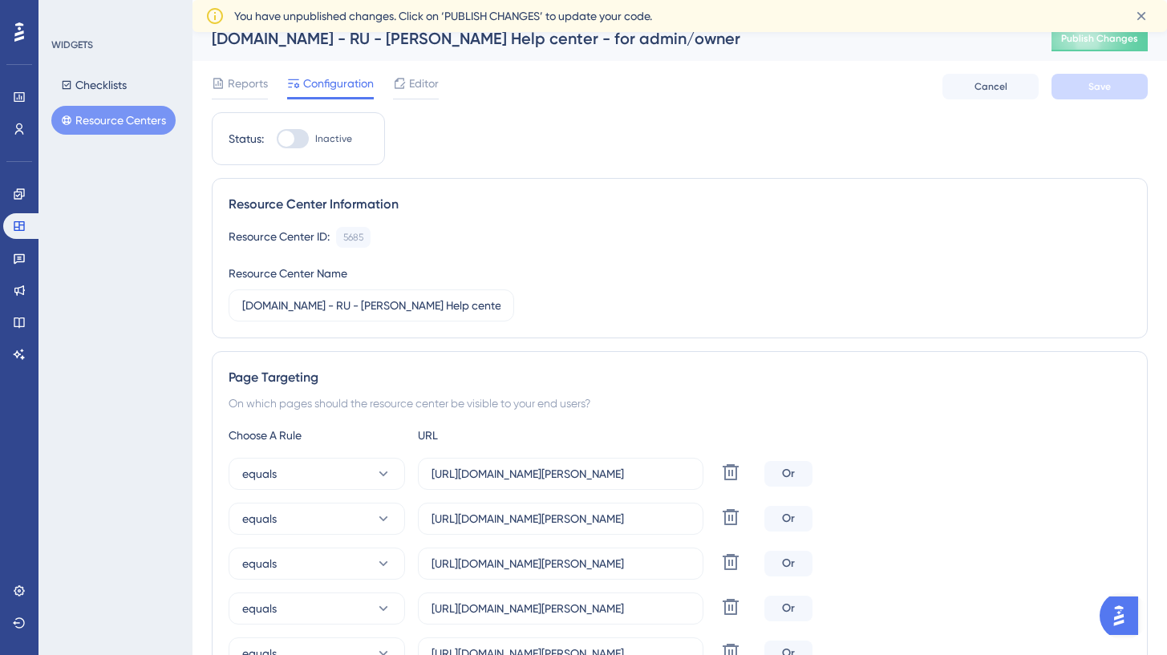
click at [136, 119] on button "Resource Centers" at bounding box center [113, 120] width 124 height 29
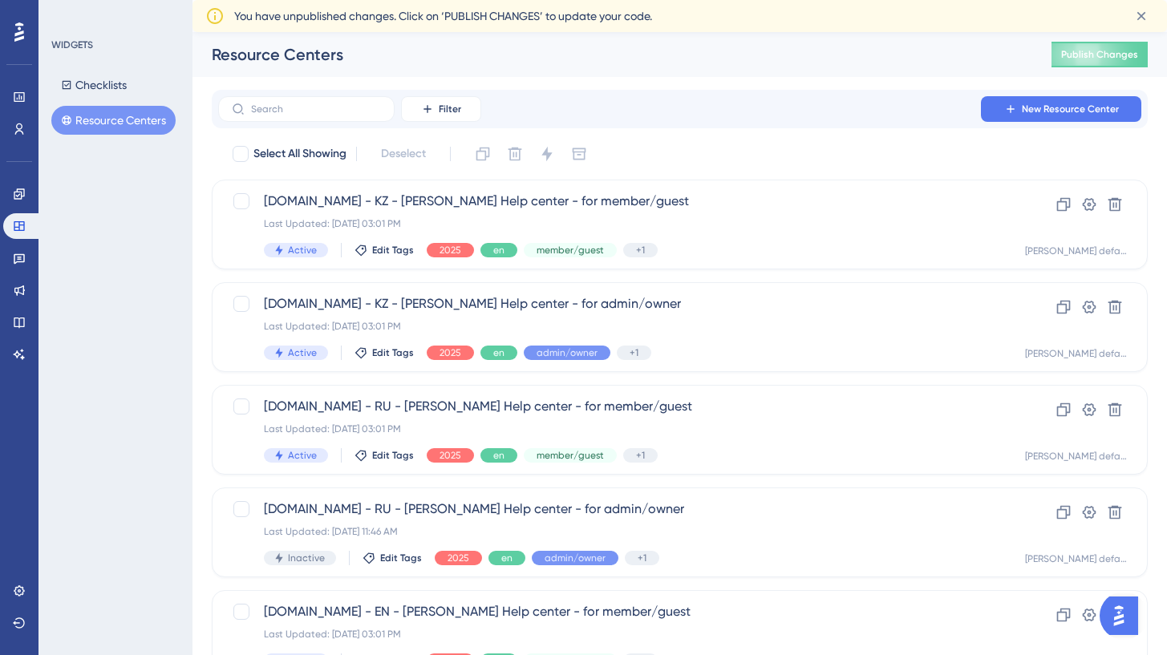
click at [142, 124] on button "Resource Centers" at bounding box center [113, 120] width 124 height 29
click at [240, 202] on div at bounding box center [241, 201] width 16 height 16
checkbox input "true"
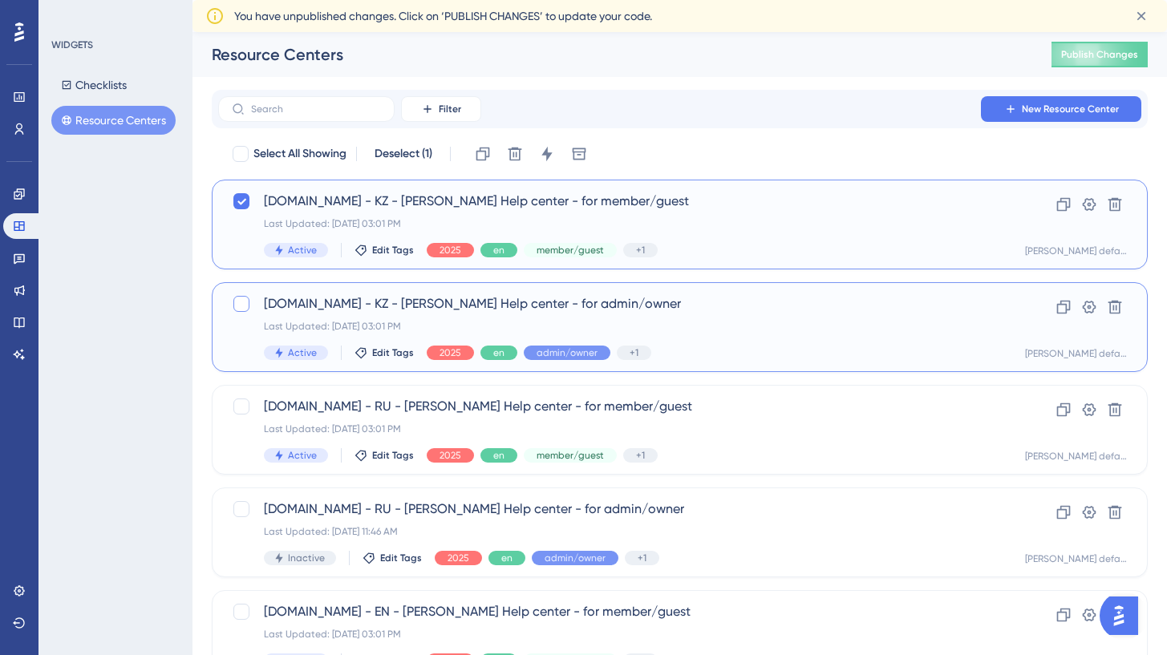
click at [241, 302] on div at bounding box center [241, 304] width 16 height 16
checkbox input "true"
click at [244, 413] on div at bounding box center [241, 407] width 16 height 16
checkbox input "true"
click at [548, 153] on icon at bounding box center [547, 154] width 10 height 14
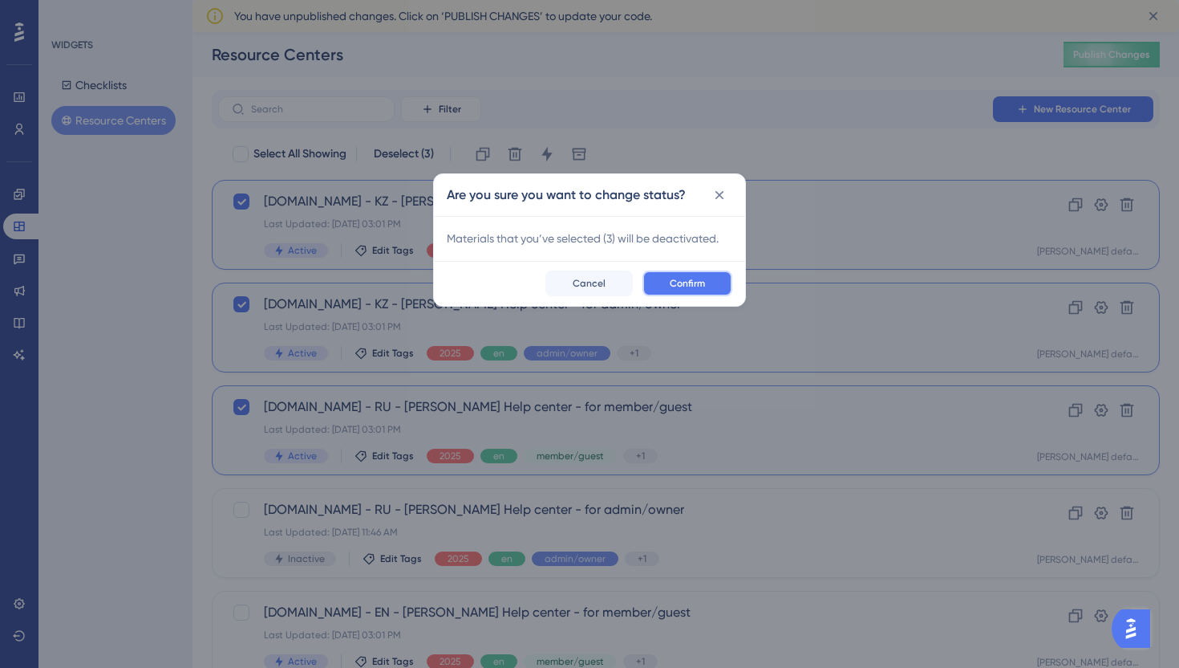
click at [687, 278] on span "Confirm" at bounding box center [687, 283] width 35 height 13
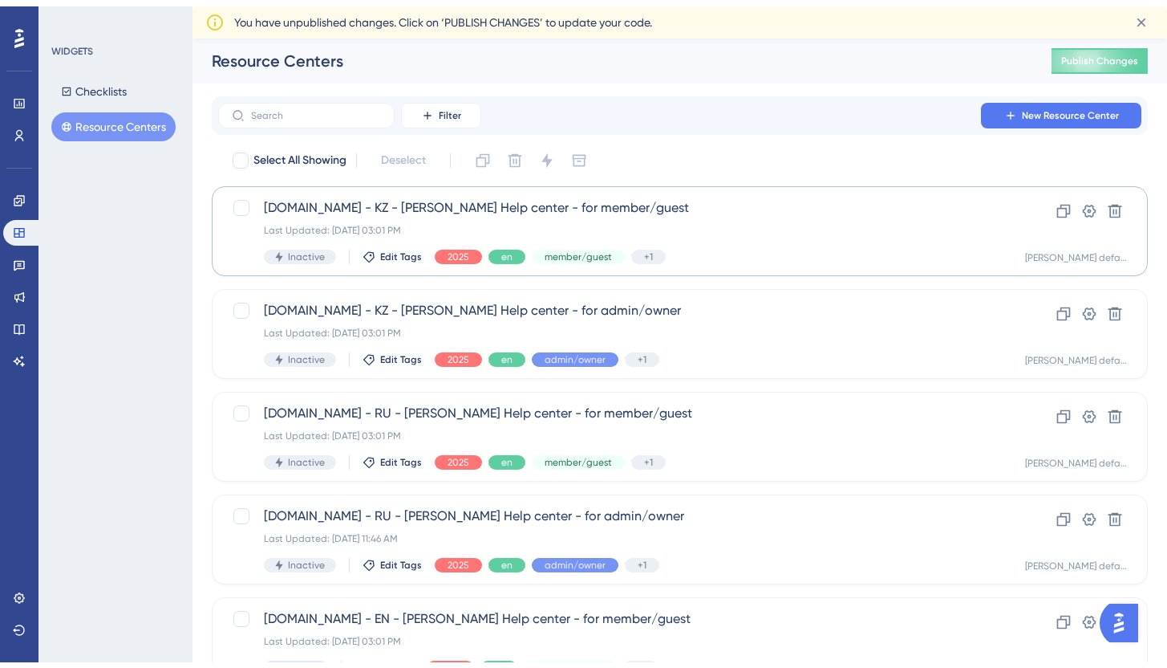
scroll to position [578, 0]
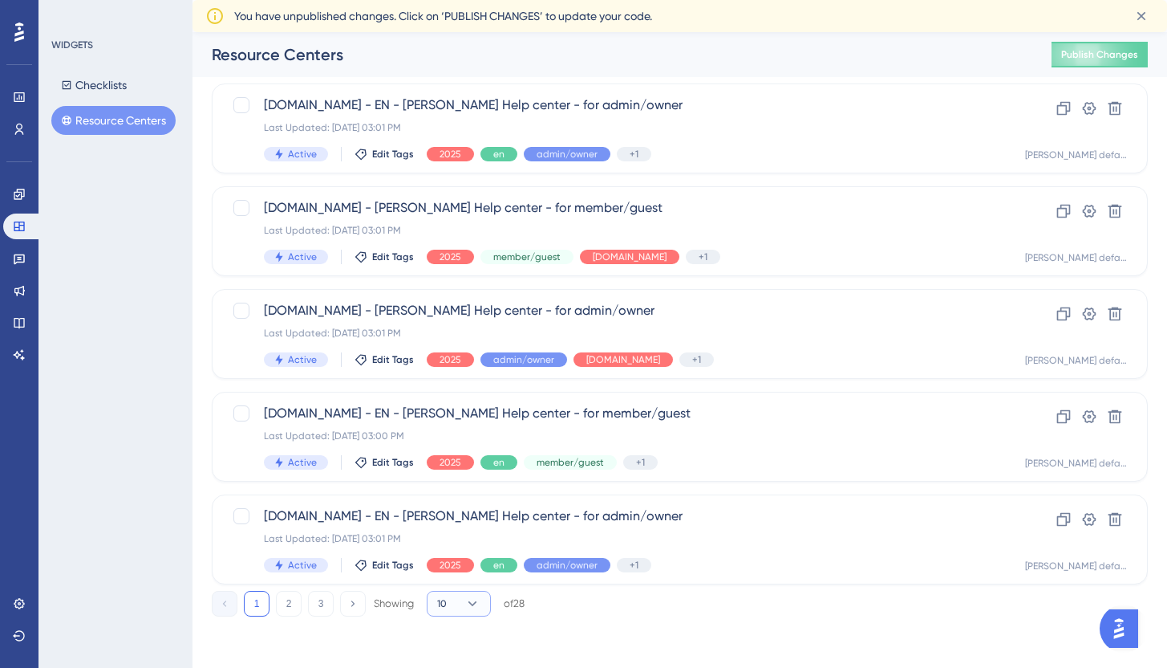
click at [464, 602] on button "10" at bounding box center [459, 604] width 64 height 26
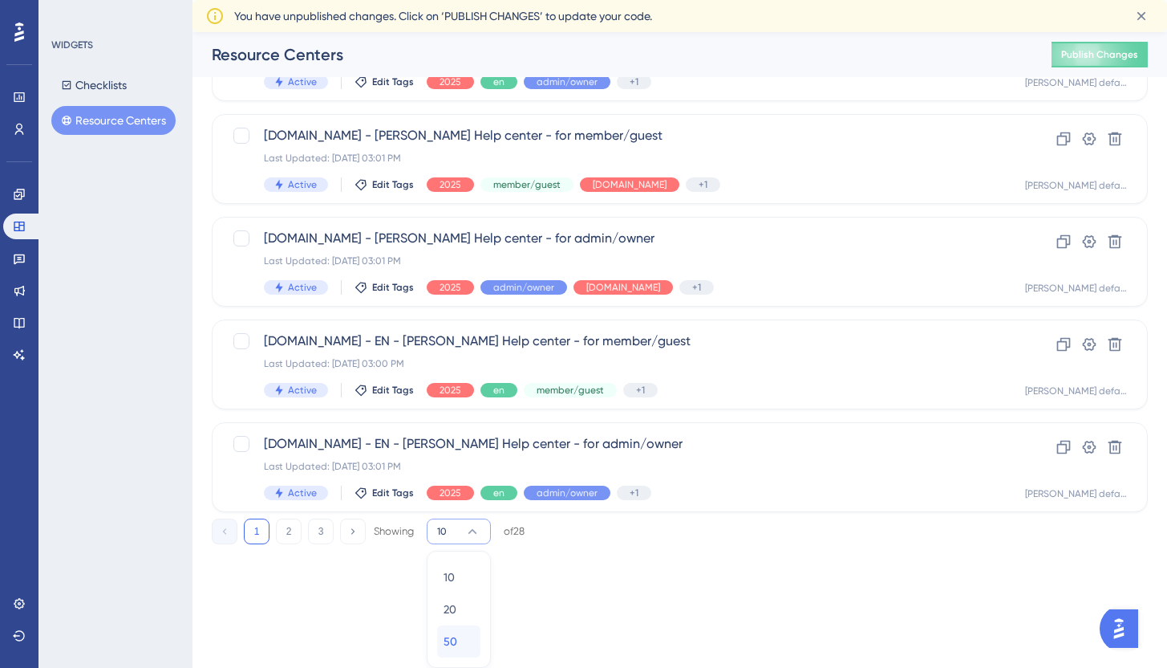
click at [477, 635] on button "50 50" at bounding box center [458, 641] width 43 height 32
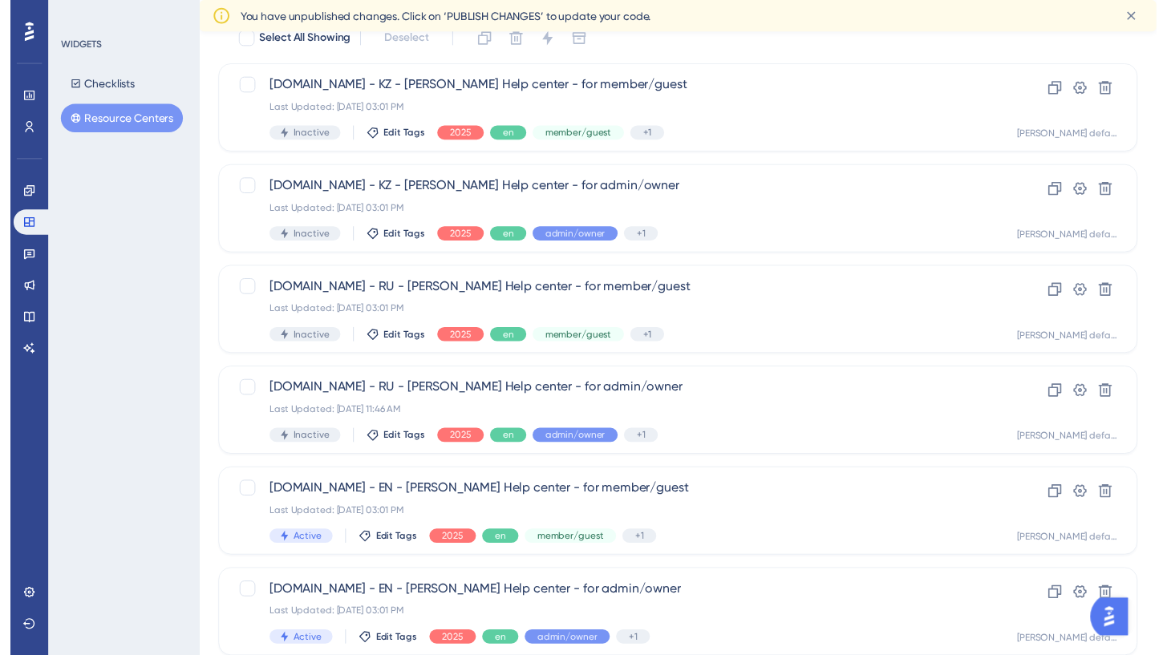
scroll to position [0, 0]
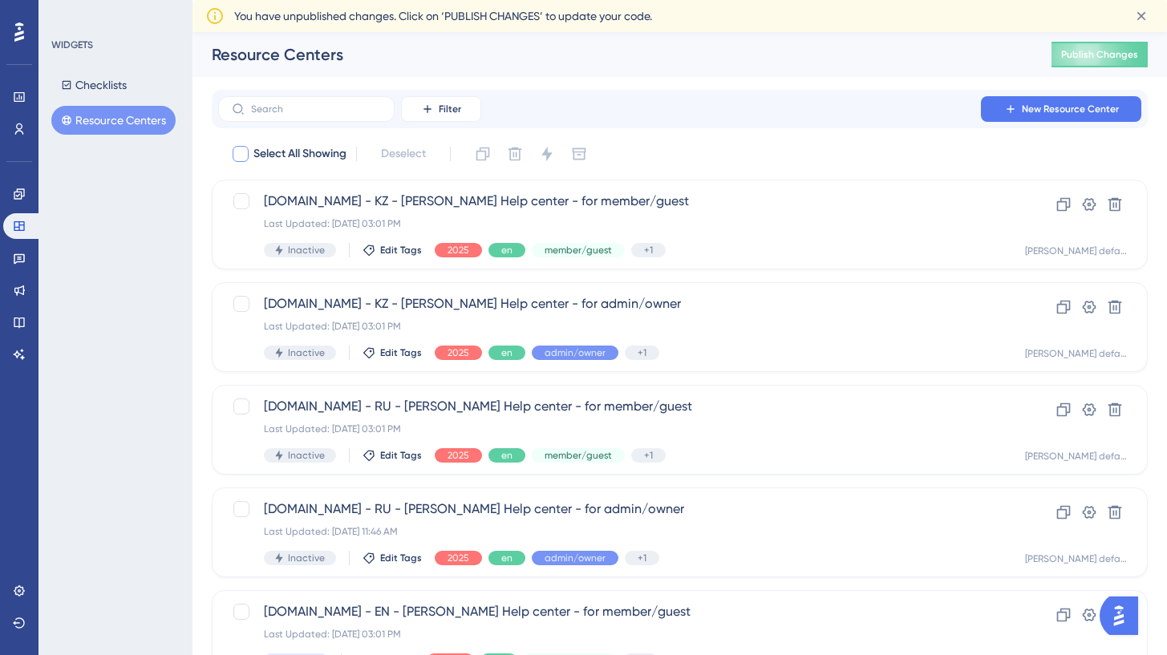
click at [240, 156] on div at bounding box center [241, 154] width 16 height 16
checkbox input "true"
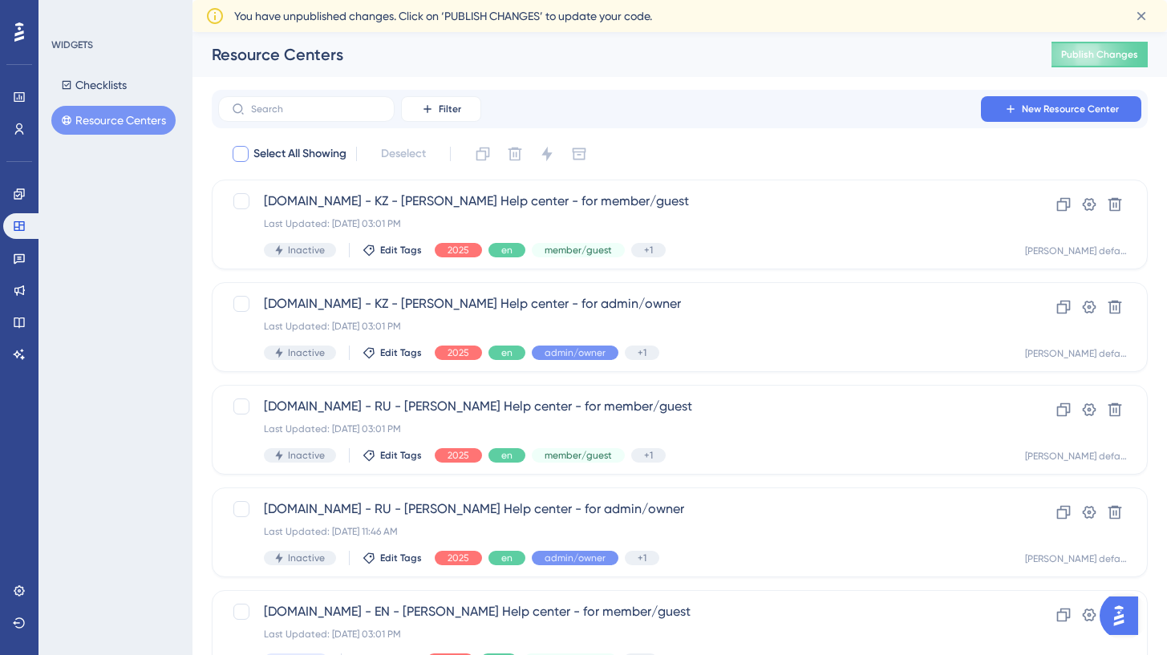
checkbox input "true"
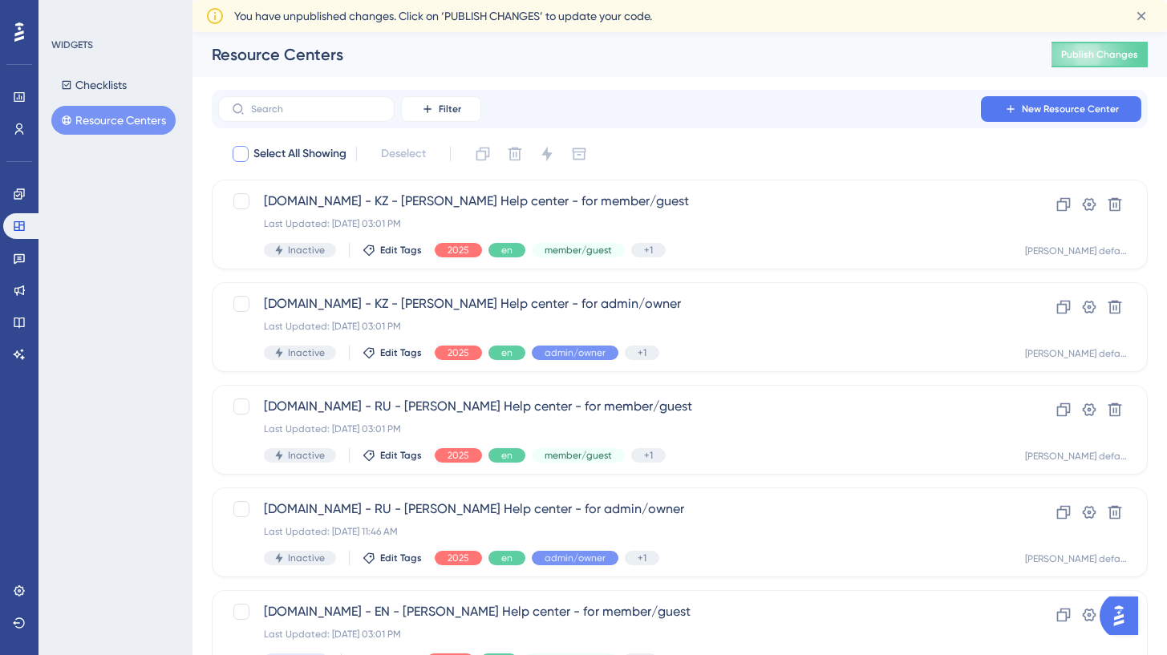
checkbox input "true"
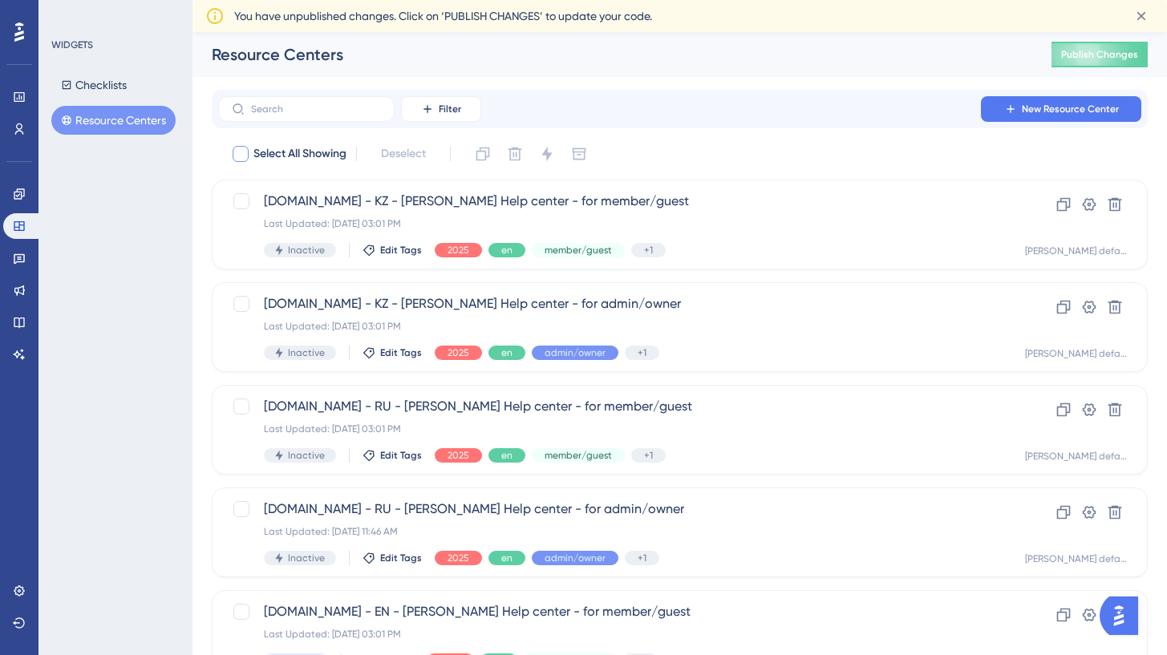
checkbox input "true"
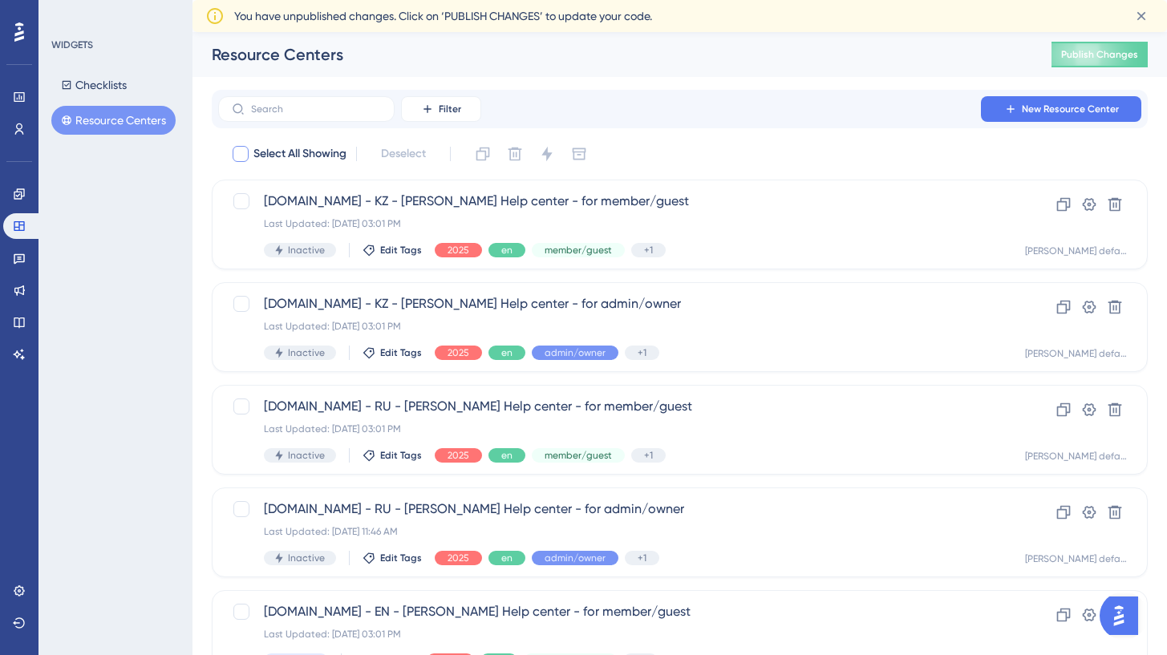
checkbox input "true"
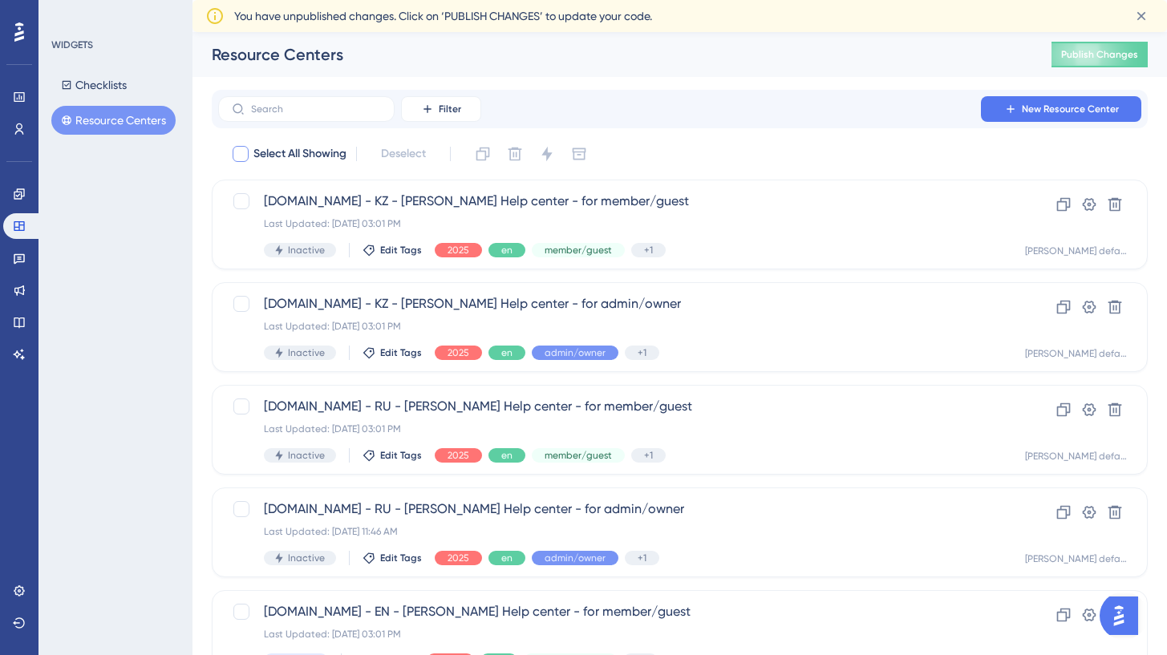
checkbox input "true"
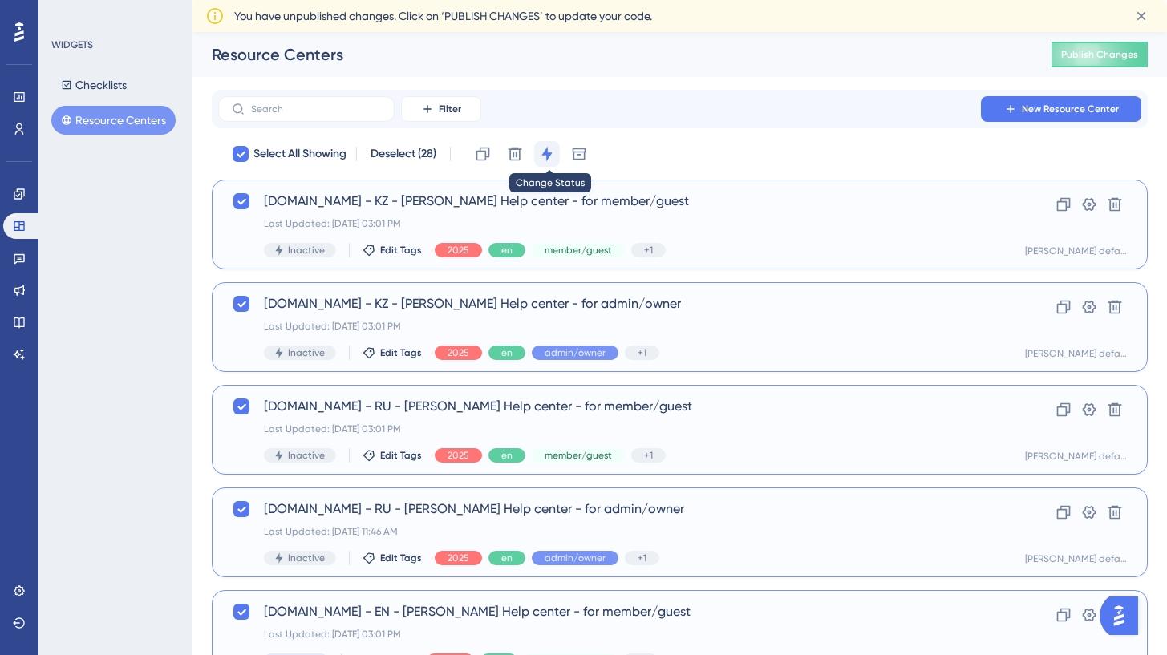
click at [546, 160] on icon at bounding box center [547, 154] width 16 height 16
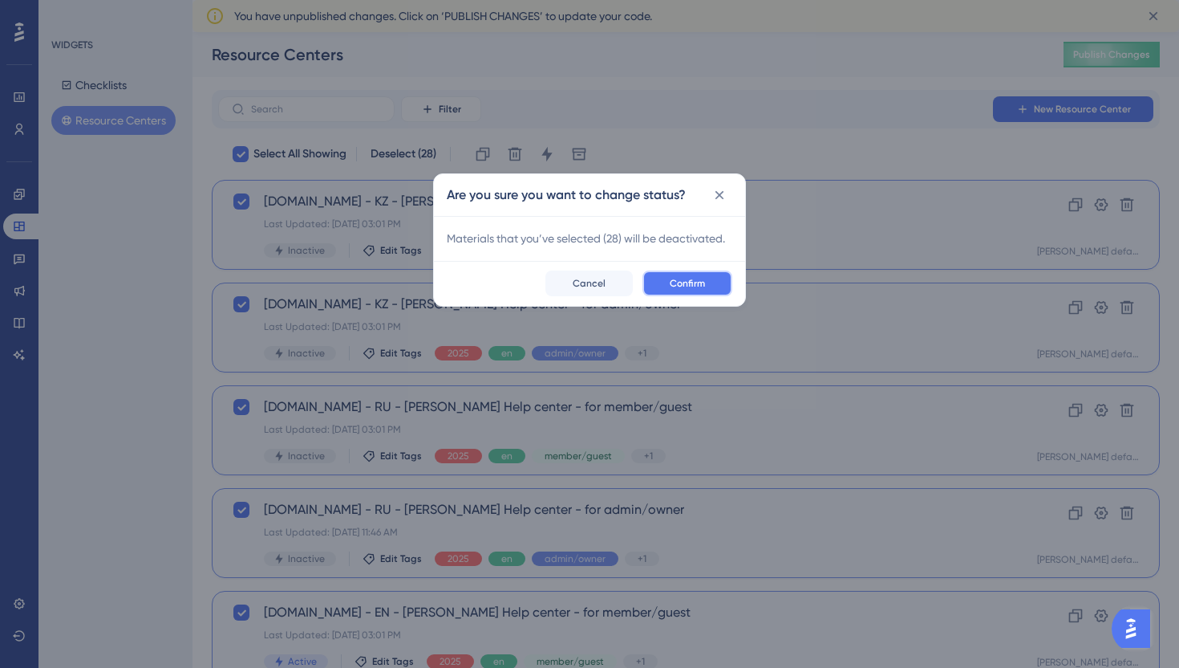
click at [683, 281] on span "Confirm" at bounding box center [687, 283] width 35 height 13
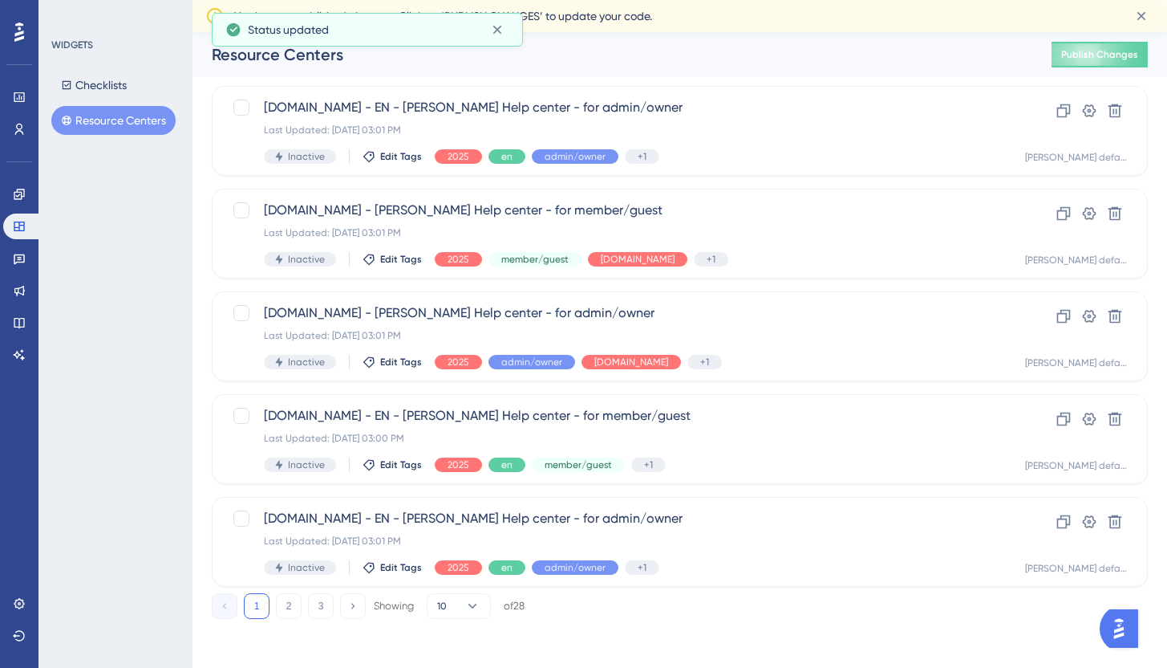
scroll to position [578, 0]
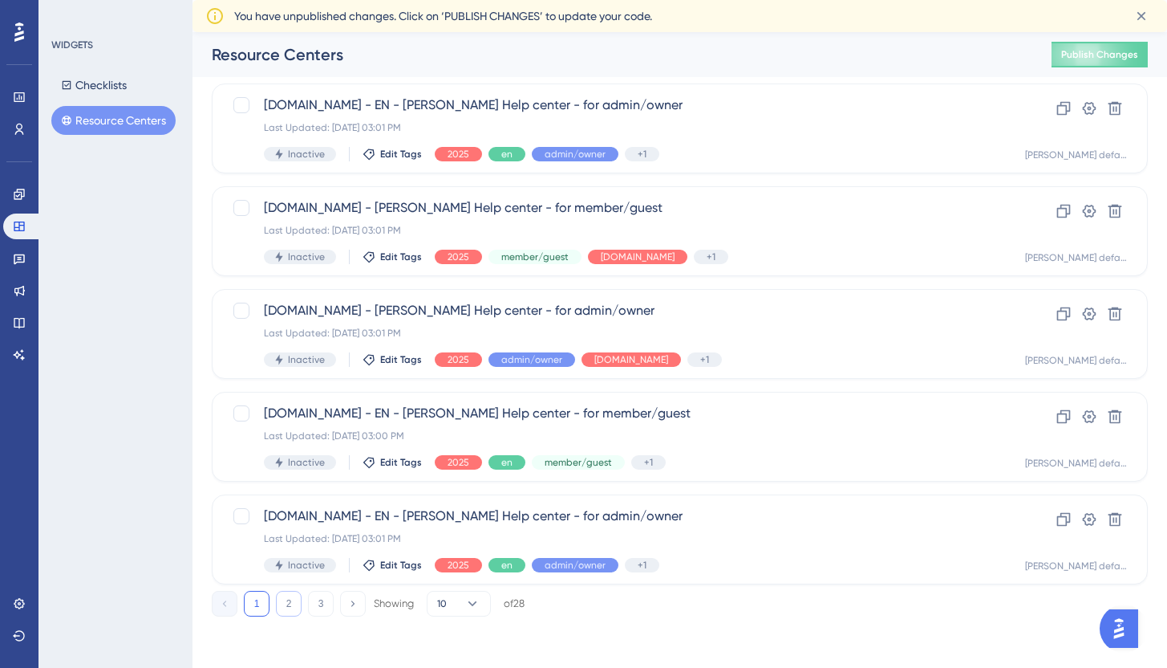
click at [298, 599] on button "2" at bounding box center [289, 604] width 26 height 26
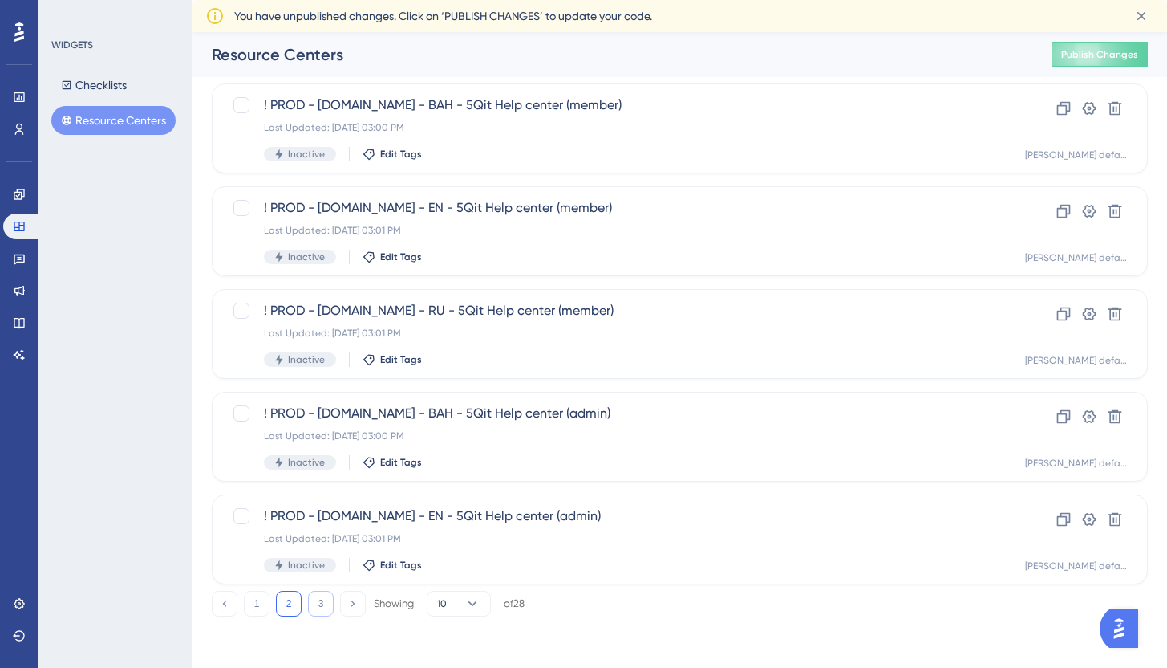
click at [326, 607] on button "3" at bounding box center [321, 604] width 26 height 26
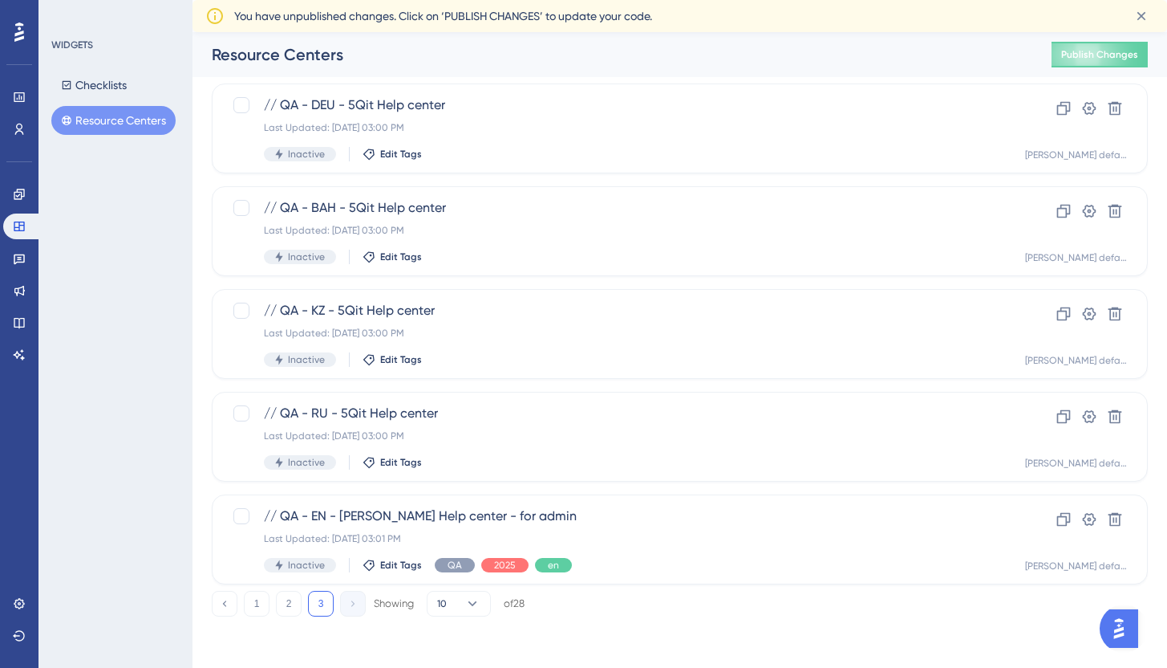
scroll to position [372, 0]
click at [248, 598] on button "1" at bounding box center [257, 604] width 26 height 26
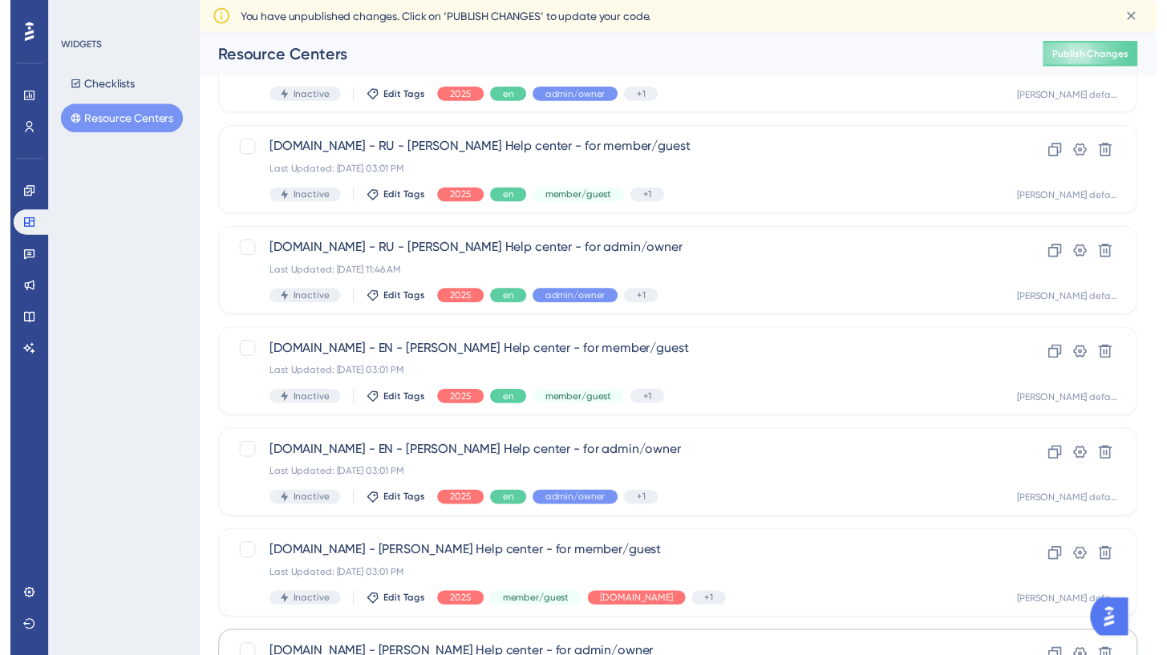
scroll to position [0, 0]
